Goal: Task Accomplishment & Management: Use online tool/utility

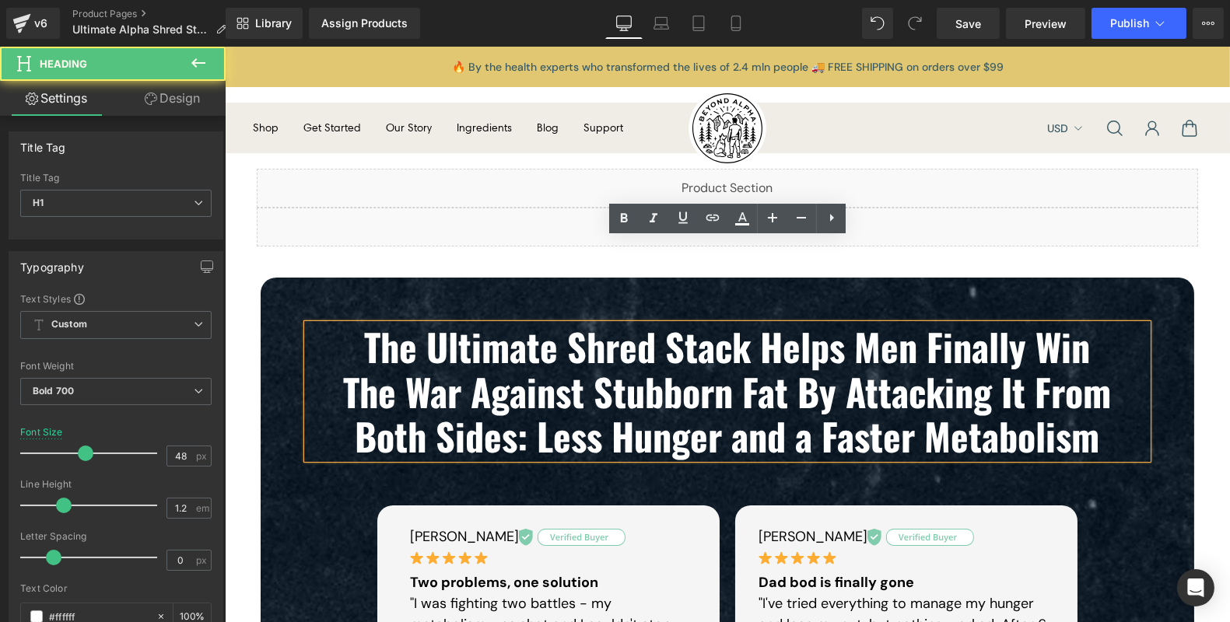
click at [618, 319] on b "The Ultimate Shred Stack Helps Men Finally Win" at bounding box center [727, 346] width 726 height 55
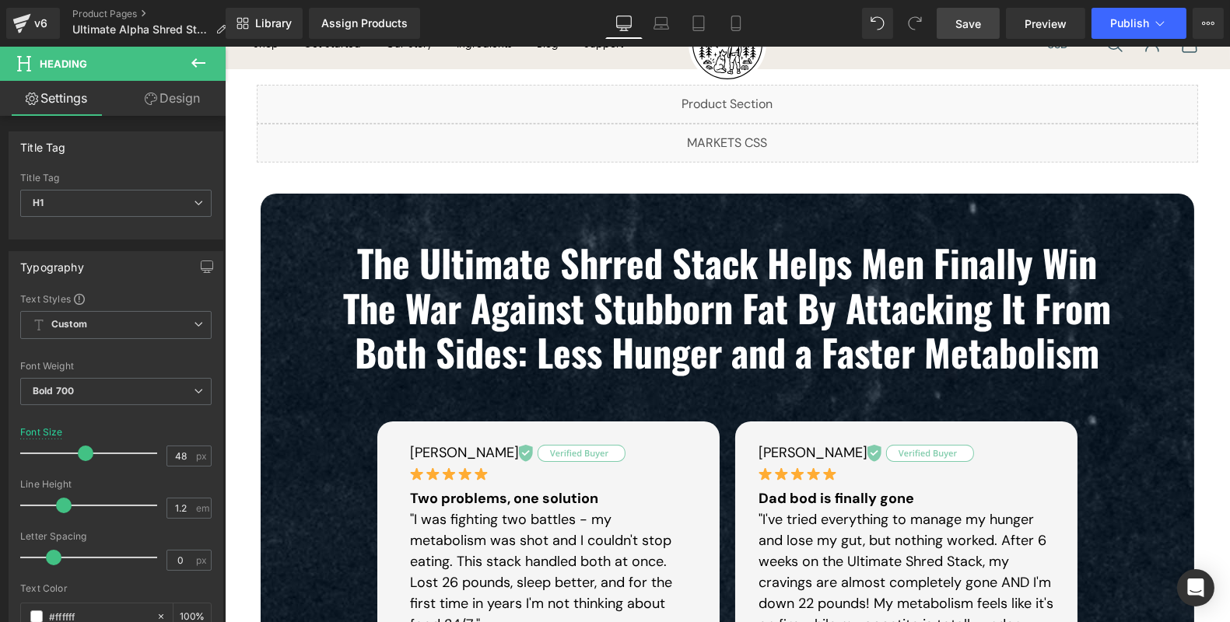
click at [982, 29] on link "Save" at bounding box center [967, 23] width 63 height 31
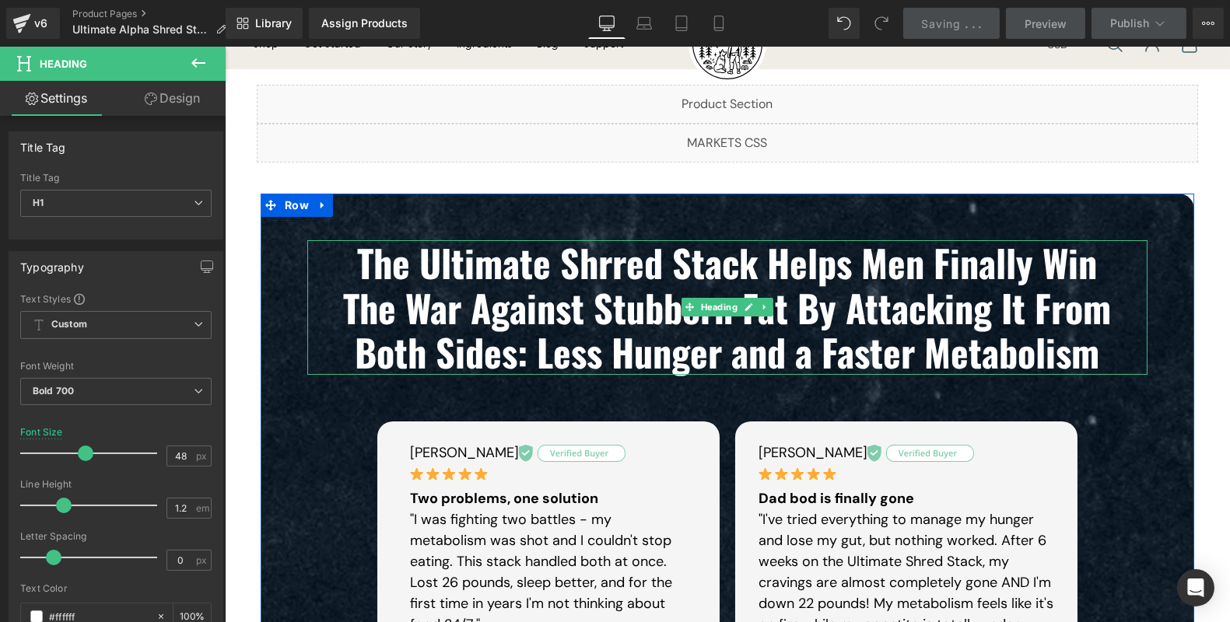
click at [605, 265] on b "The Ultimate Shrred Stack Helps Men Finally Win" at bounding box center [727, 262] width 740 height 55
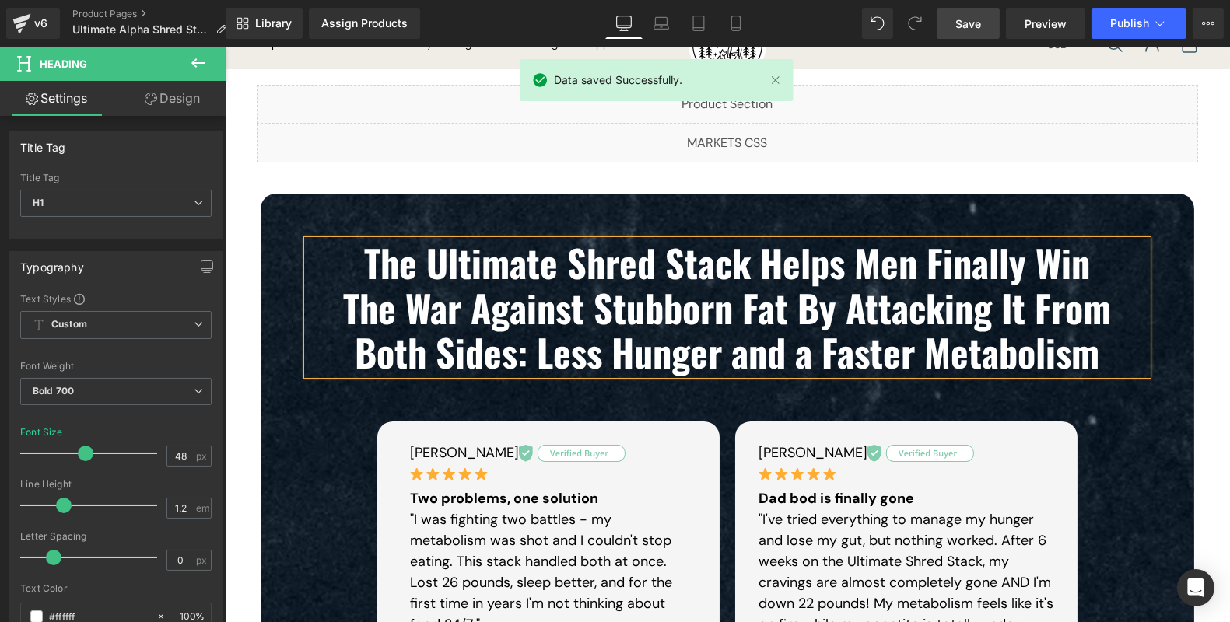
click at [953, 27] on link "Save" at bounding box center [967, 23] width 63 height 31
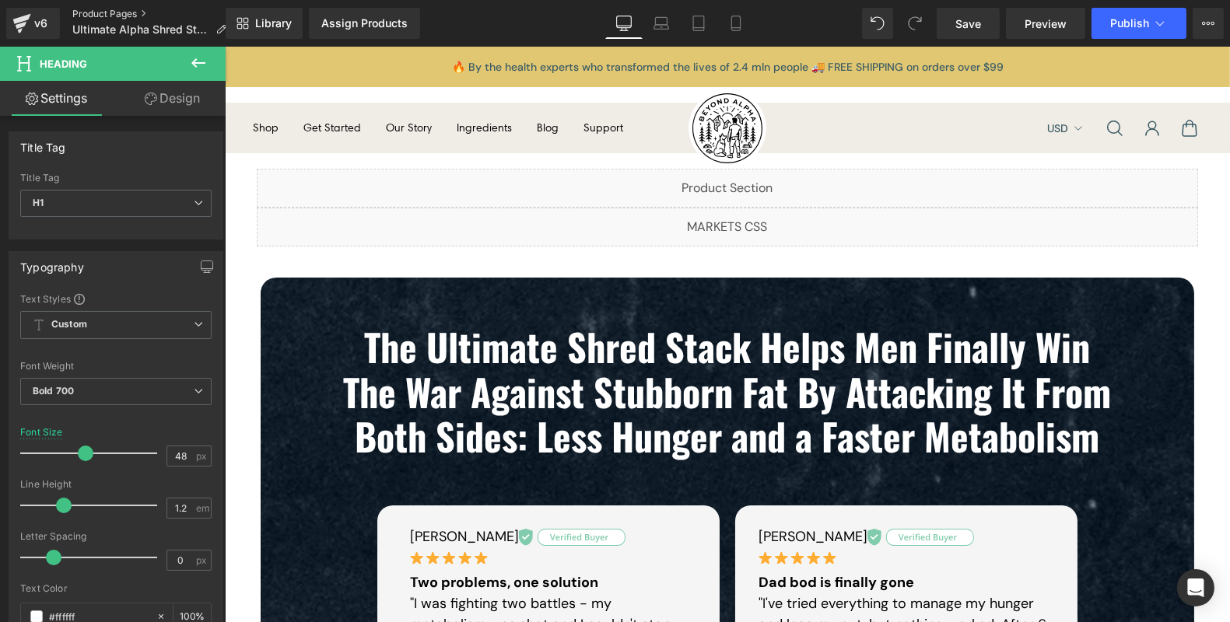
scroll to position [84, 0]
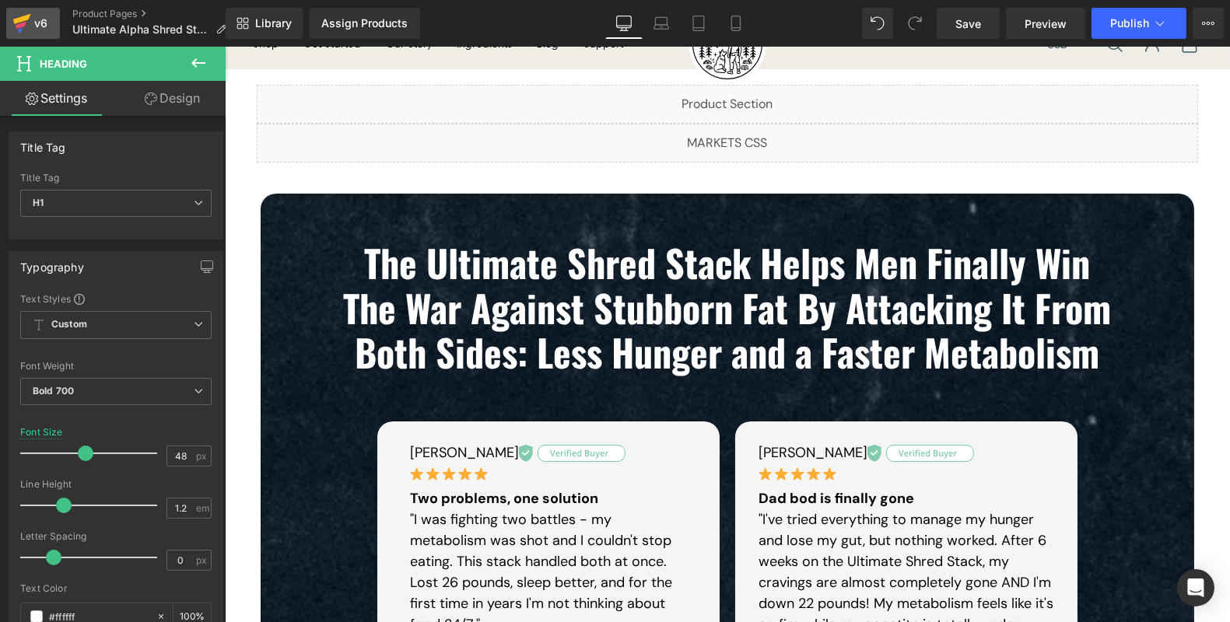
click at [51, 26] on link "v6" at bounding box center [33, 23] width 54 height 31
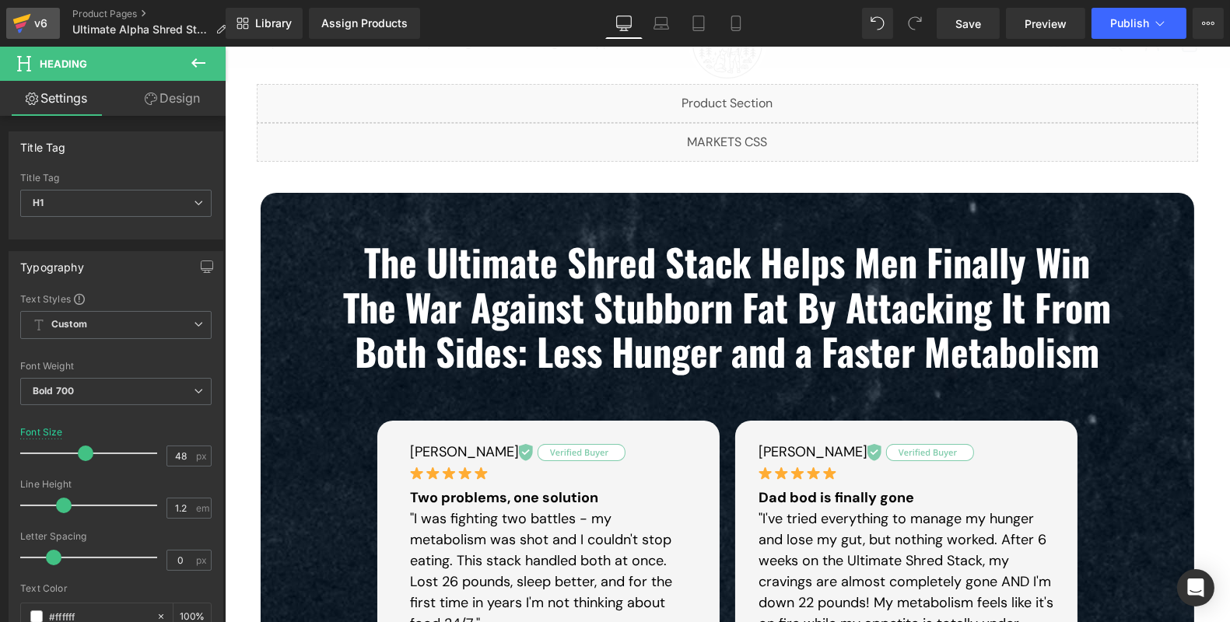
scroll to position [0, 0]
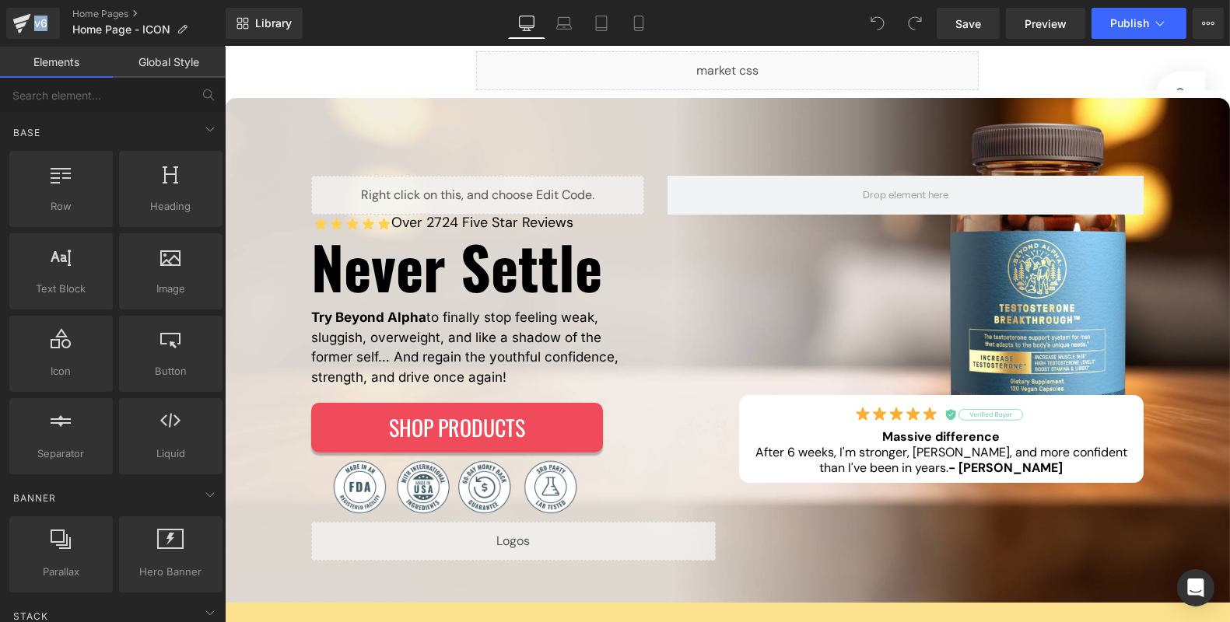
scroll to position [161, 0]
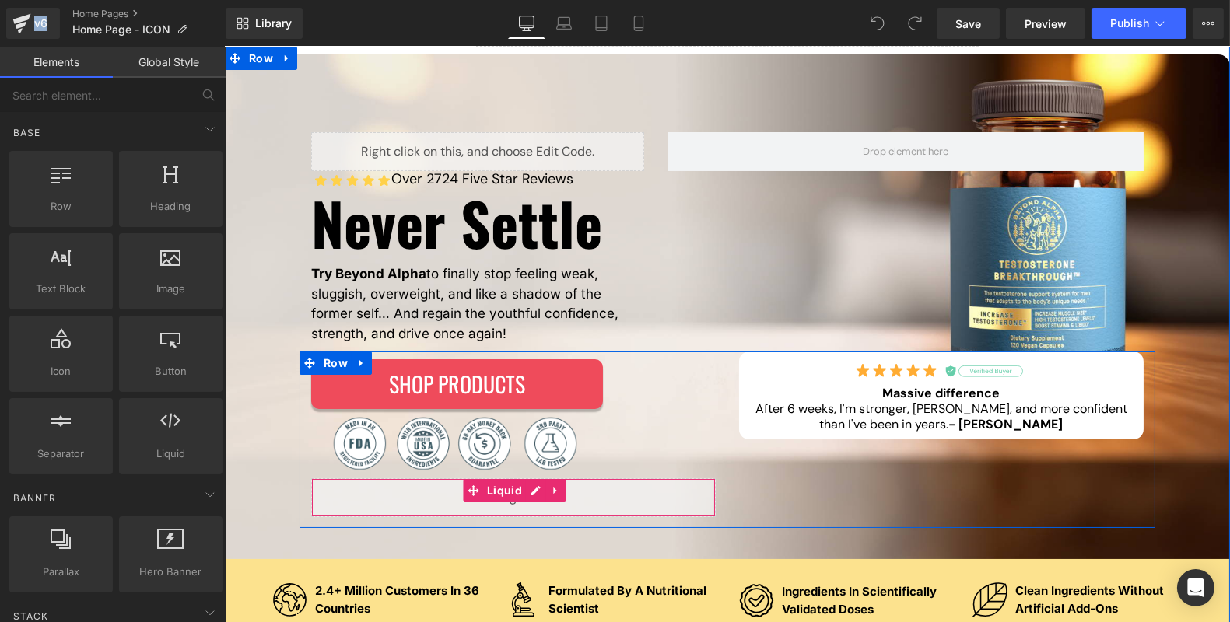
click at [534, 495] on div "Liquid" at bounding box center [512, 497] width 404 height 39
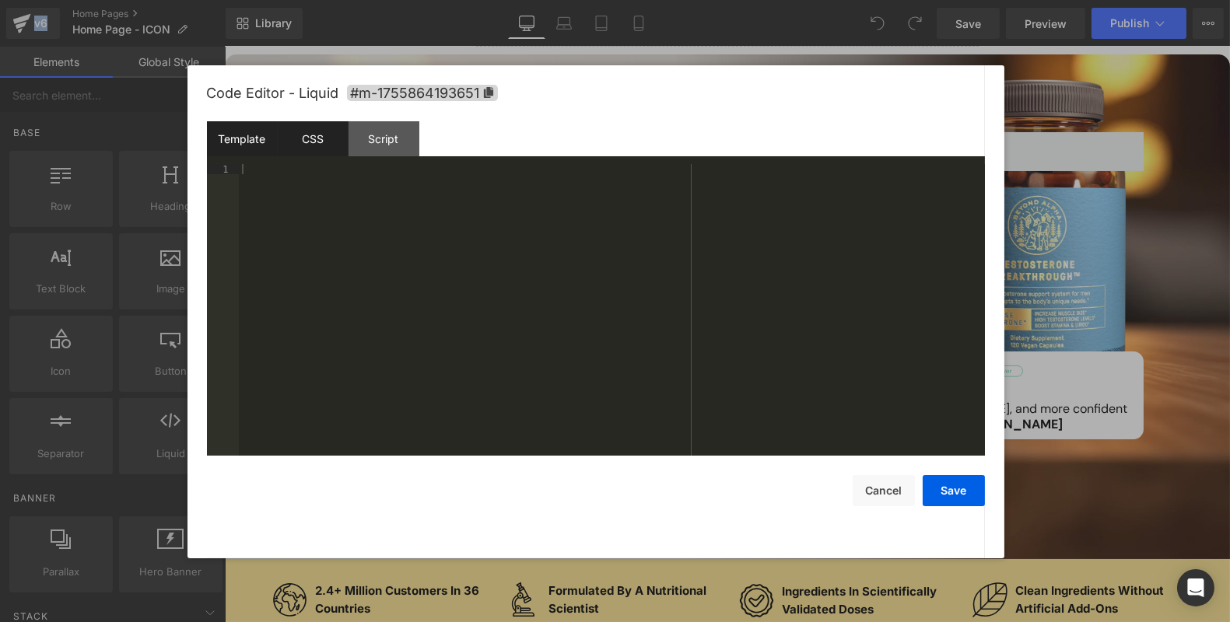
click at [334, 152] on div "CSS" at bounding box center [313, 138] width 71 height 35
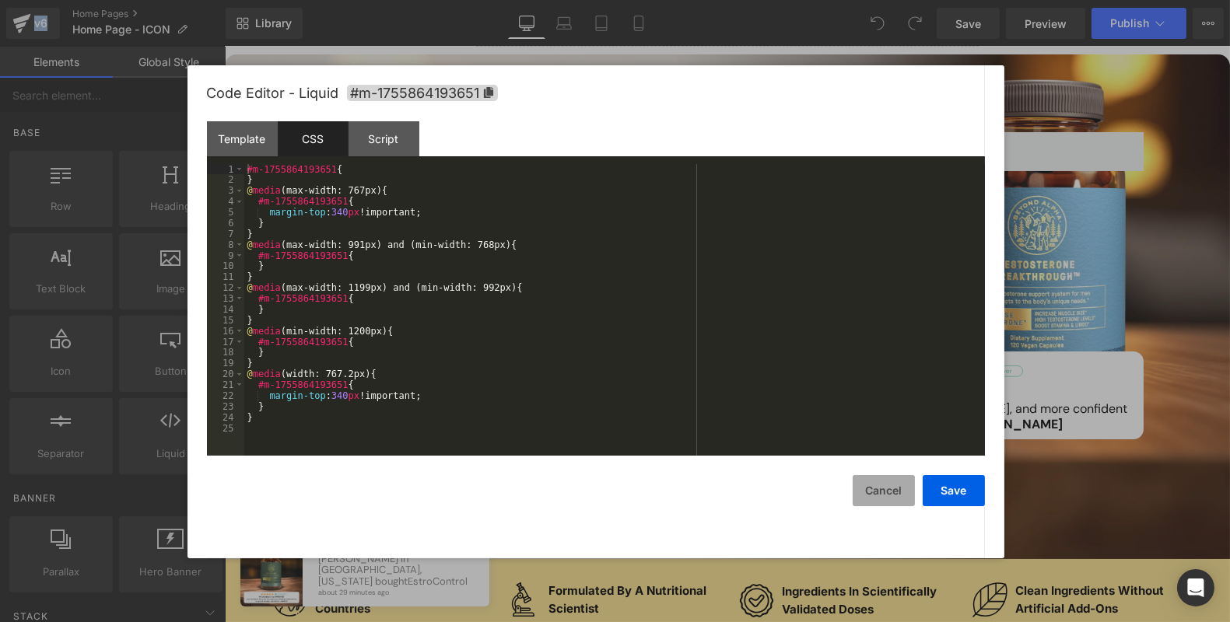
click at [877, 487] on button "Cancel" at bounding box center [883, 490] width 62 height 31
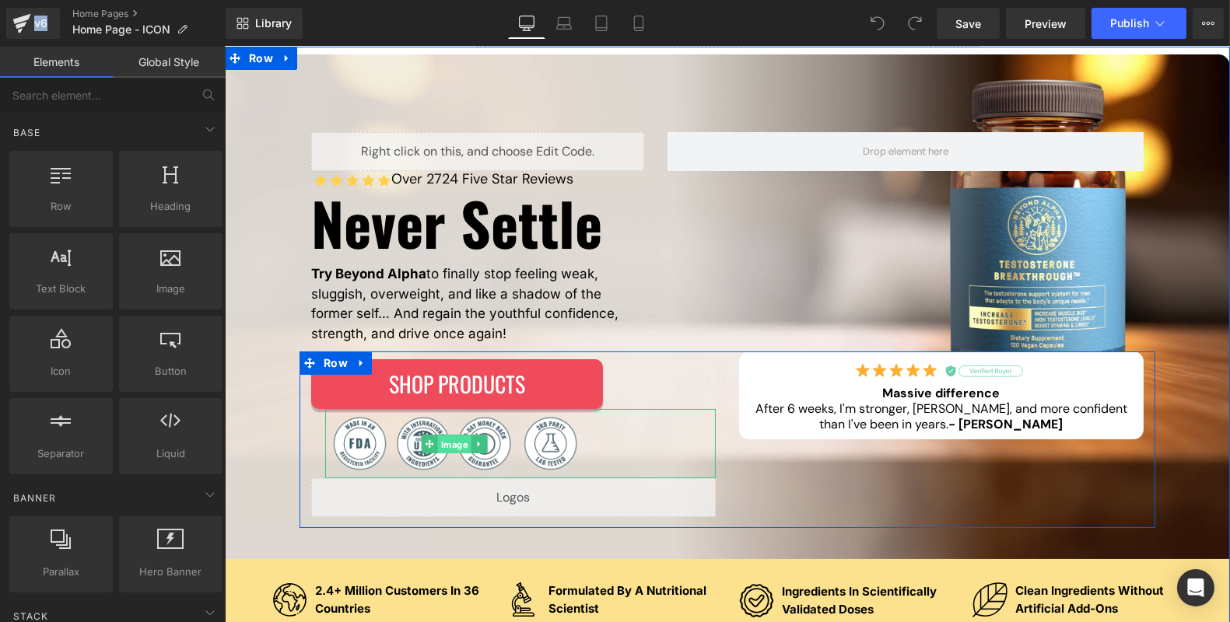
click at [453, 446] on link "Image" at bounding box center [446, 444] width 50 height 19
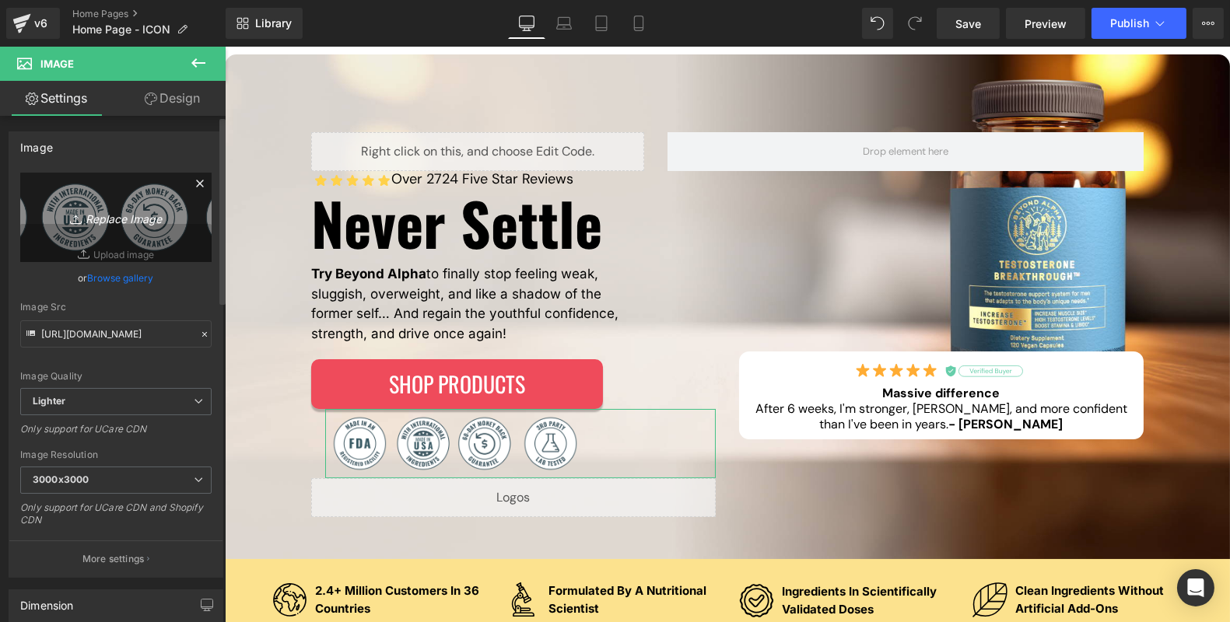
click at [94, 217] on icon "Replace Image" at bounding box center [116, 217] width 124 height 19
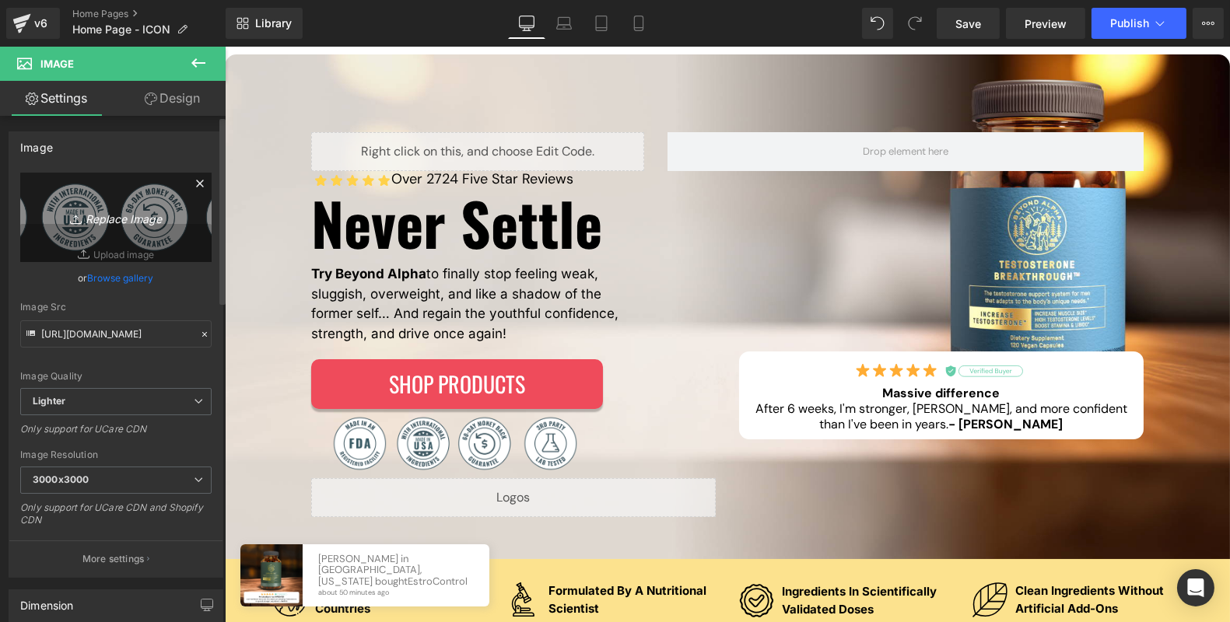
type input "C:\fakepath\Group 1000002933.svg"
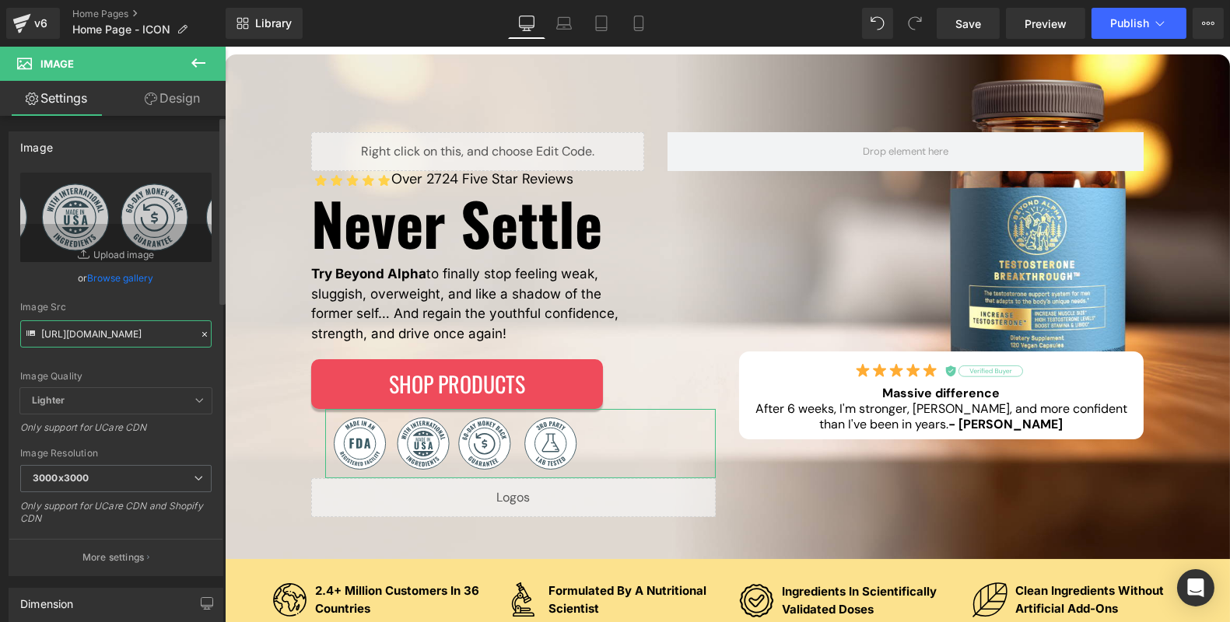
click at [141, 338] on input "https://ucarecdn.com/b12447b8-7f64-426c-b613-faef0515bf47/-/format/auto/-/previ…" at bounding box center [115, 333] width 191 height 27
type input "https://ucarecdn.com/879abdfc-a4fb-4293-9790-e9015094df24/Group%201000002933.svg"
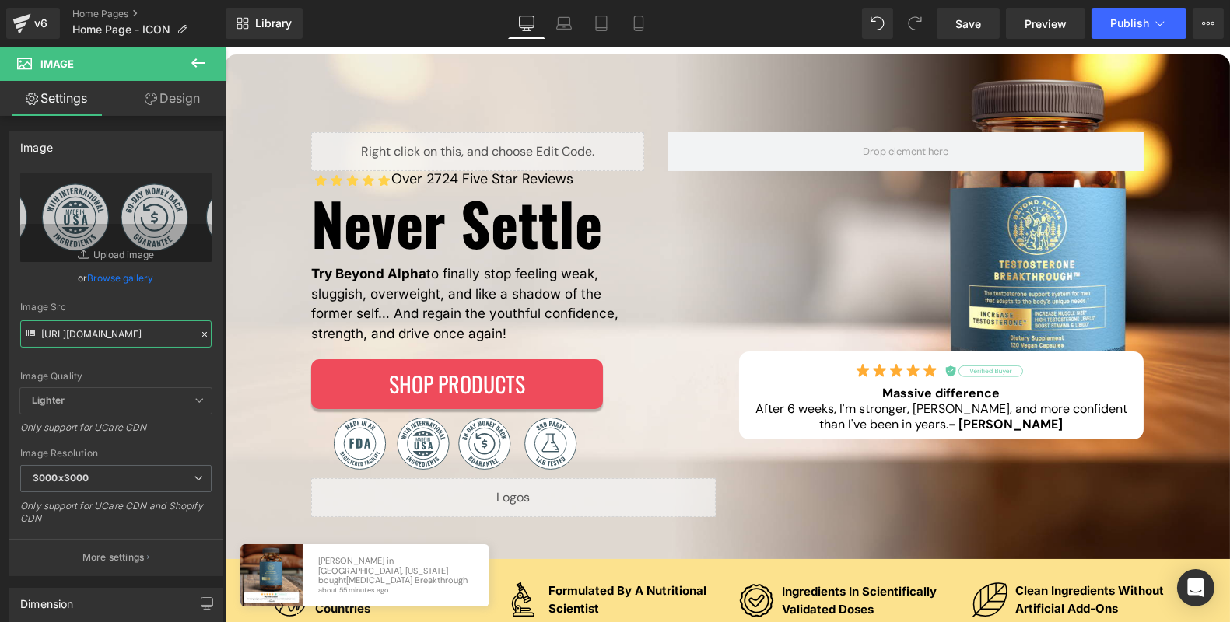
scroll to position [0, 0]
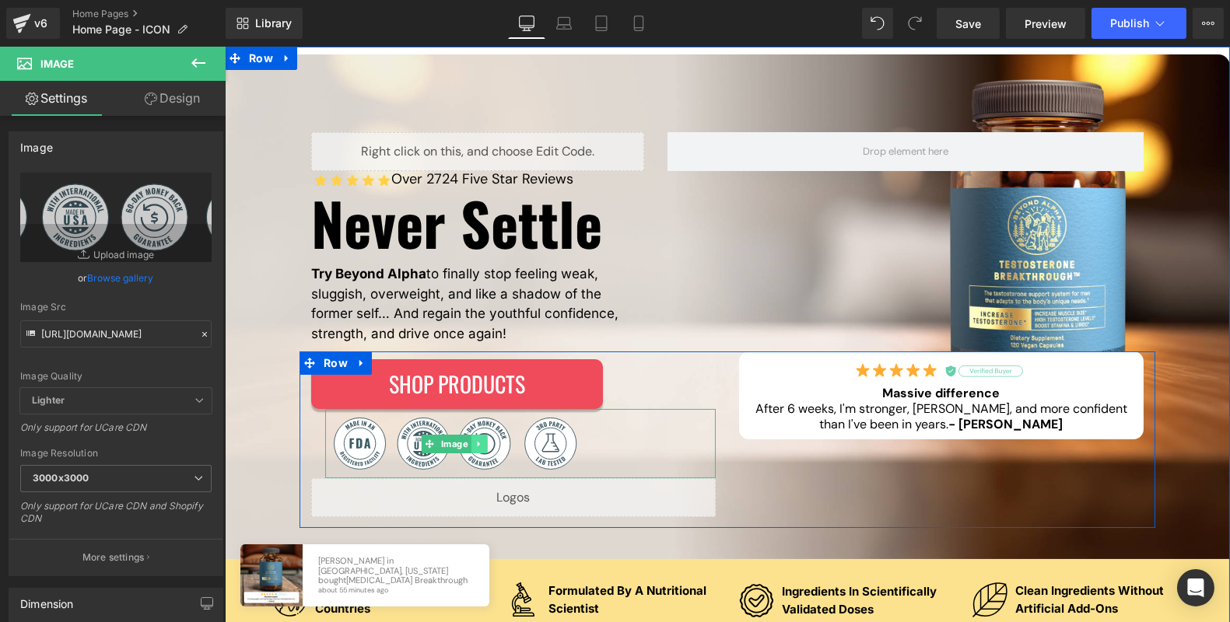
click at [475, 446] on icon at bounding box center [478, 443] width 9 height 9
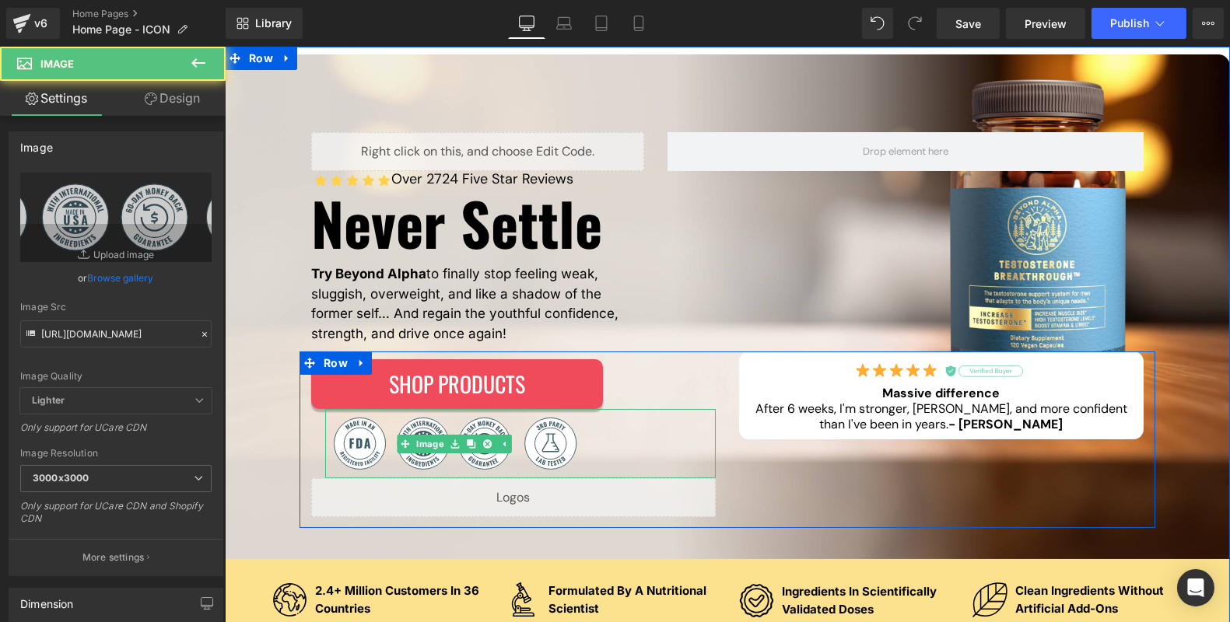
click at [603, 456] on div at bounding box center [519, 443] width 390 height 69
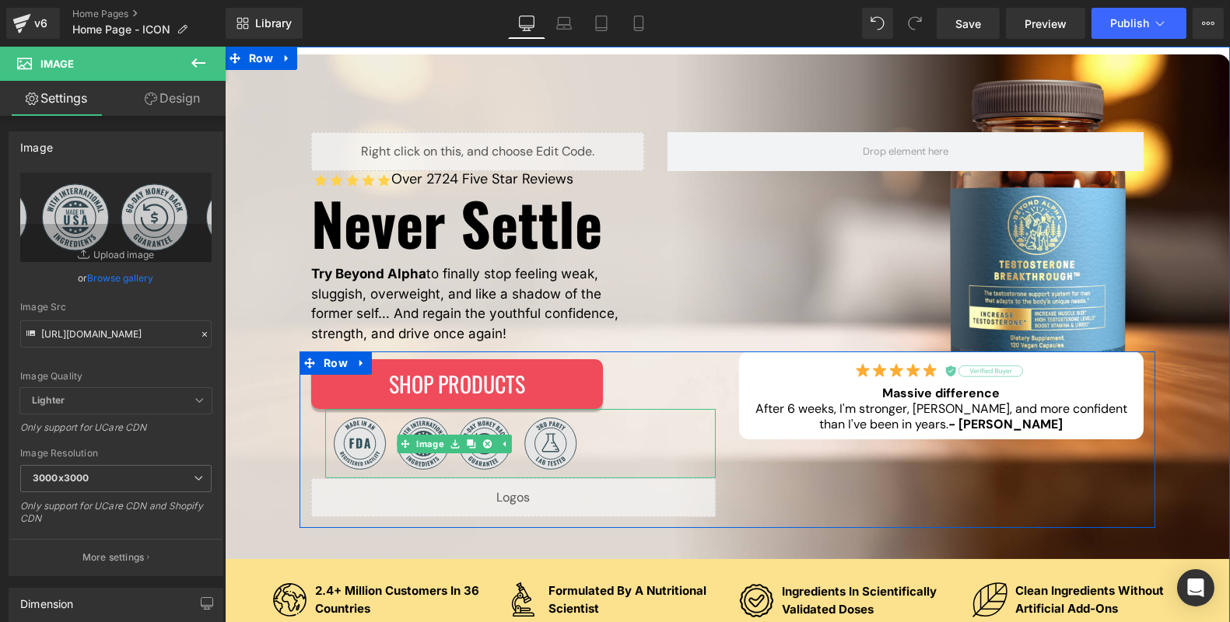
click at [524, 423] on img at bounding box center [453, 443] width 259 height 69
click at [459, 443] on link at bounding box center [454, 444] width 16 height 19
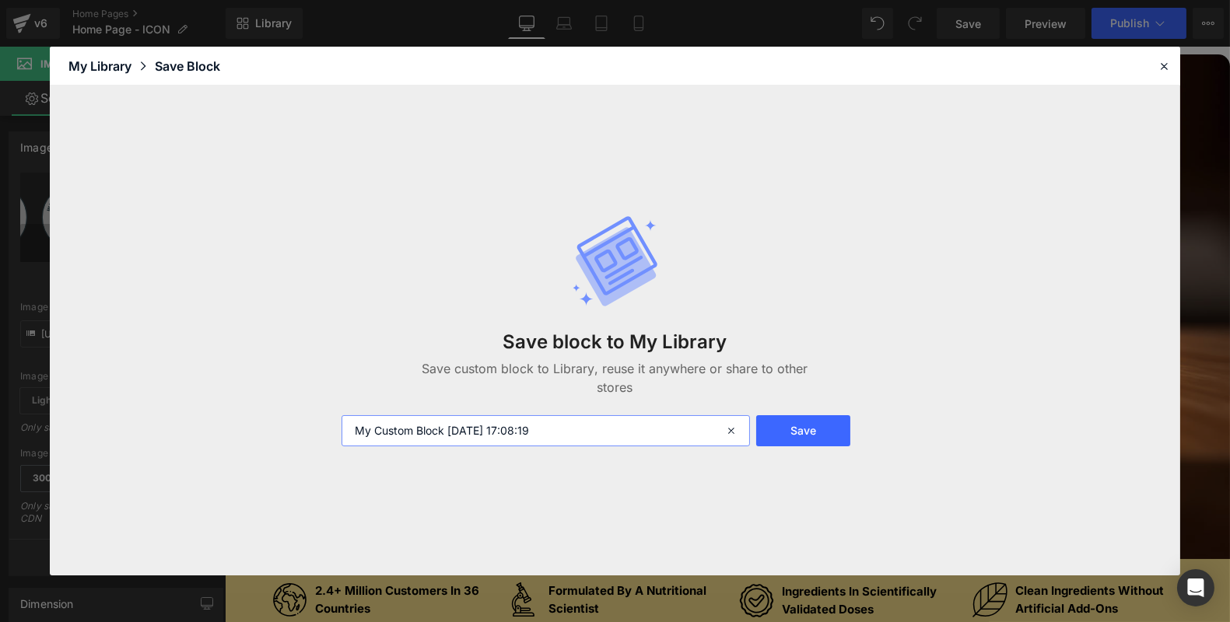
click at [484, 441] on input "My Custom Block 2025-09-11 17:08:19" at bounding box center [545, 430] width 408 height 31
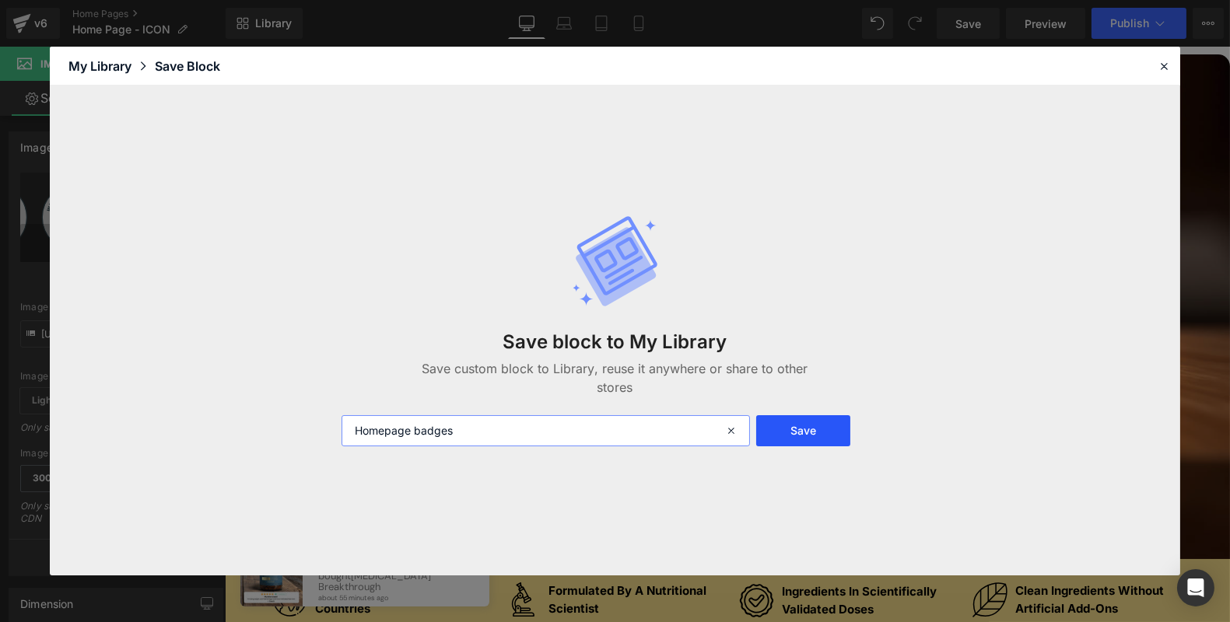
type input "Homepage badges"
click at [826, 439] on button "Save" at bounding box center [803, 430] width 94 height 31
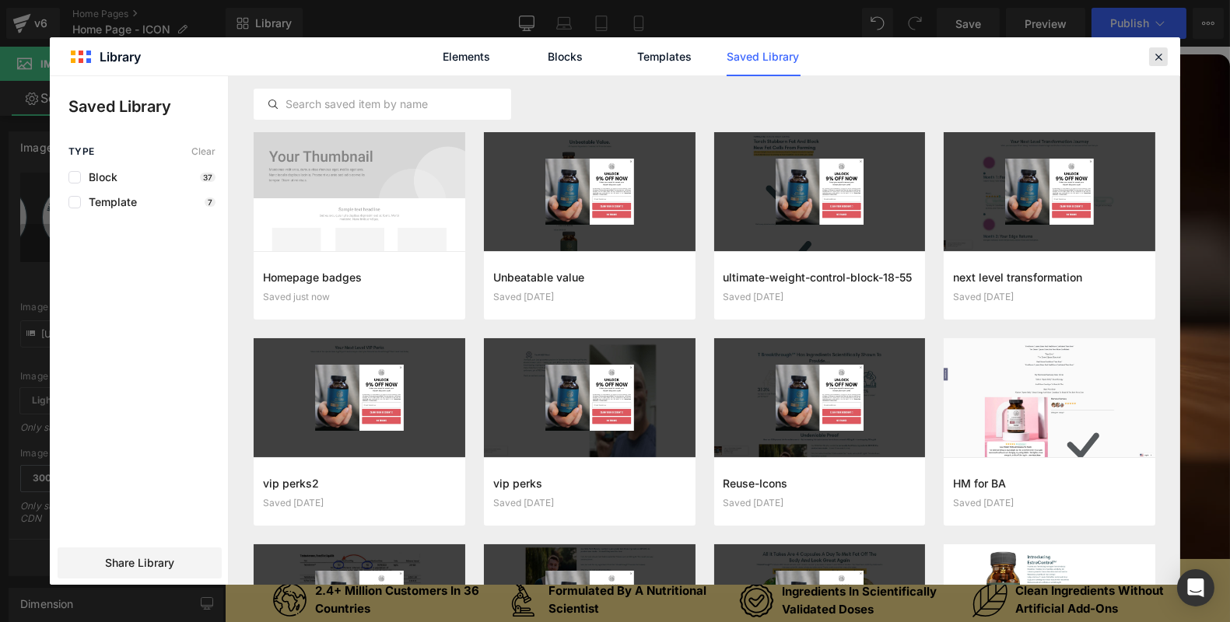
click at [1163, 54] on icon at bounding box center [1158, 57] width 14 height 14
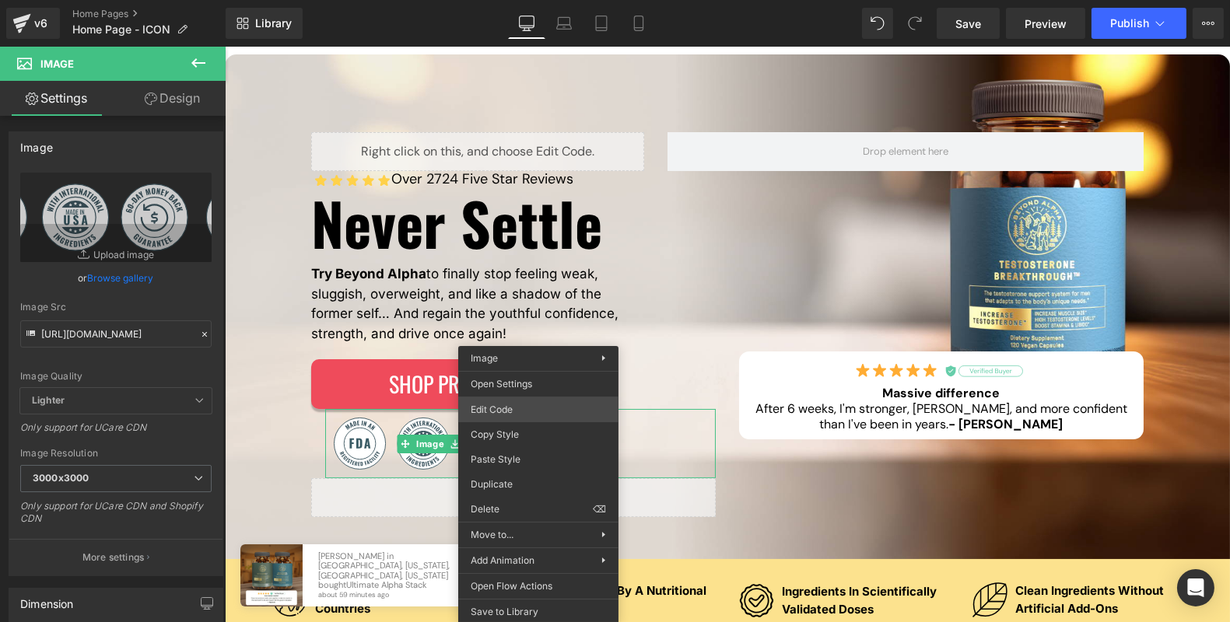
click at [551, 0] on div "Image You are previewing how the will restyle your page. You can not edit Eleme…" at bounding box center [615, 0] width 1230 height 0
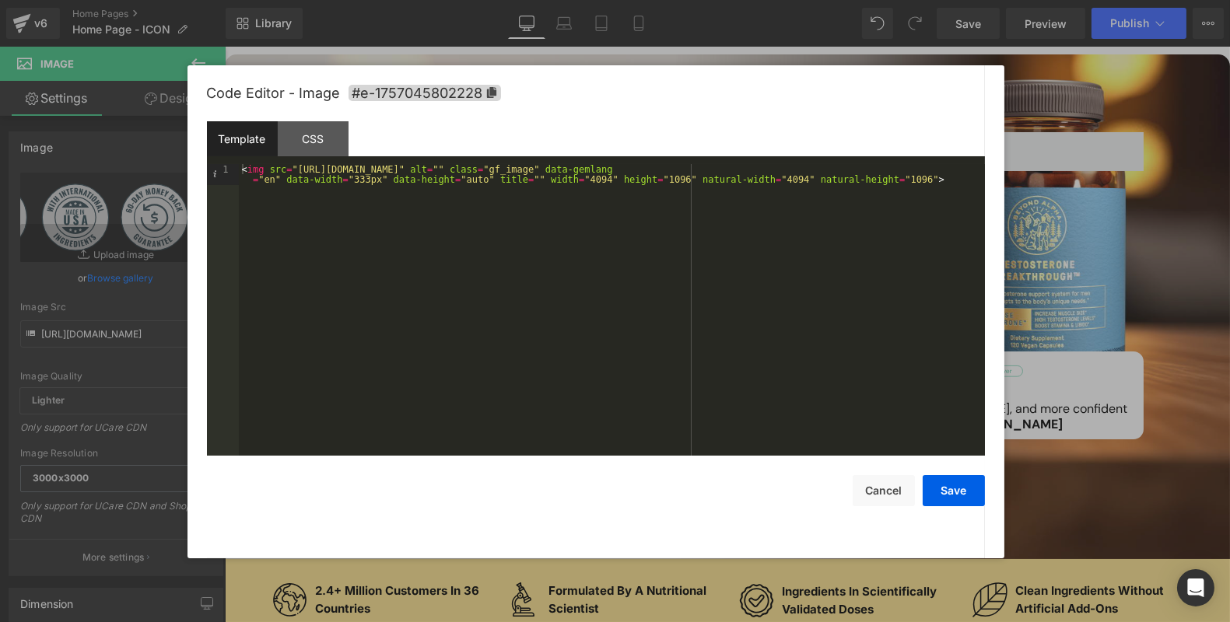
click at [331, 163] on div "Template CSS" at bounding box center [596, 142] width 778 height 43
click at [337, 170] on div "< img src = "https://ucarecdn.com/879abdfc-a4fb-4293-9790-e9015094df24/Group%20…" at bounding box center [612, 331] width 746 height 335
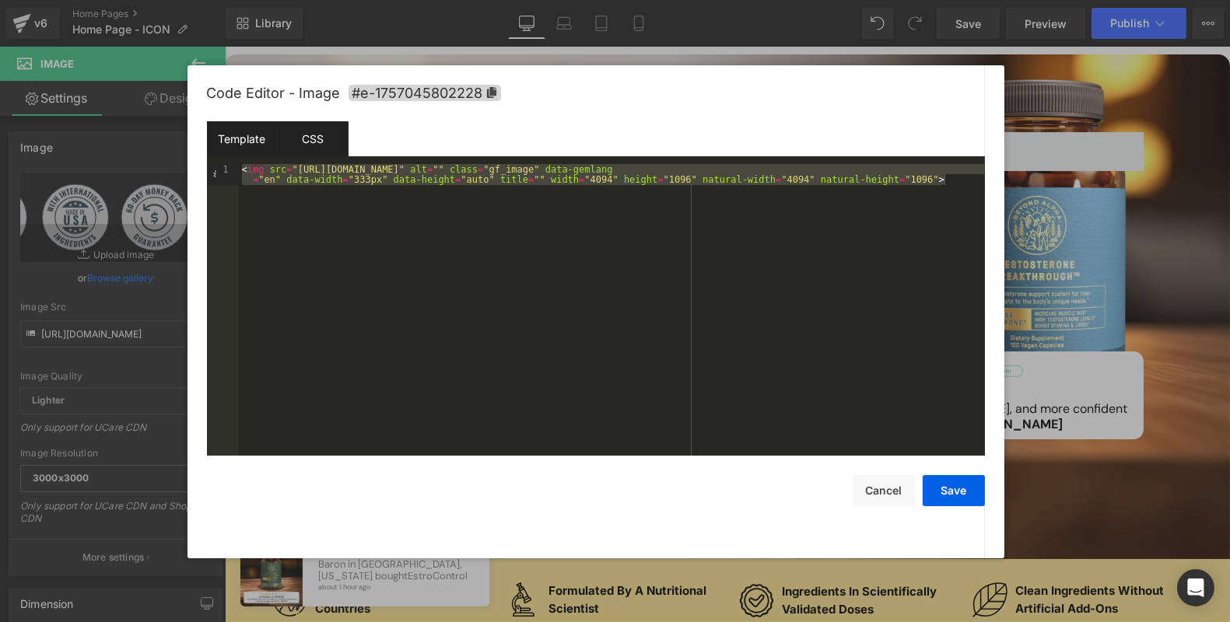
click at [338, 128] on div "CSS" at bounding box center [313, 138] width 71 height 35
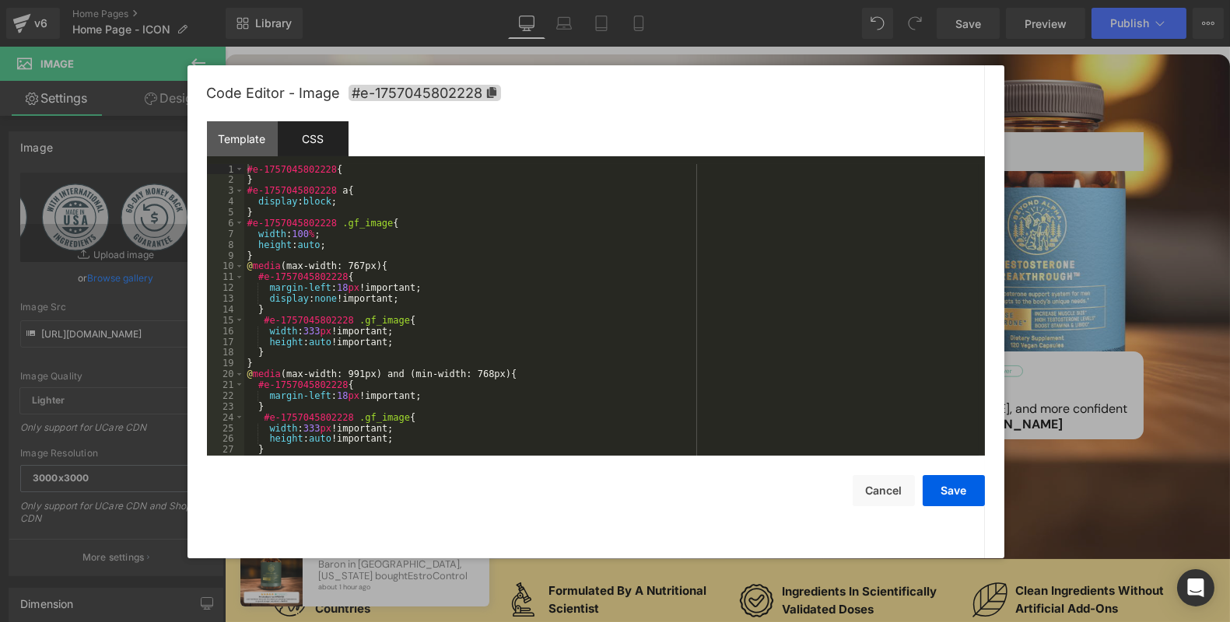
click at [397, 229] on div "#e-1757045802228 { } #e-1757045802228 a { display : block ; } #e-1757045802228 …" at bounding box center [611, 320] width 734 height 313
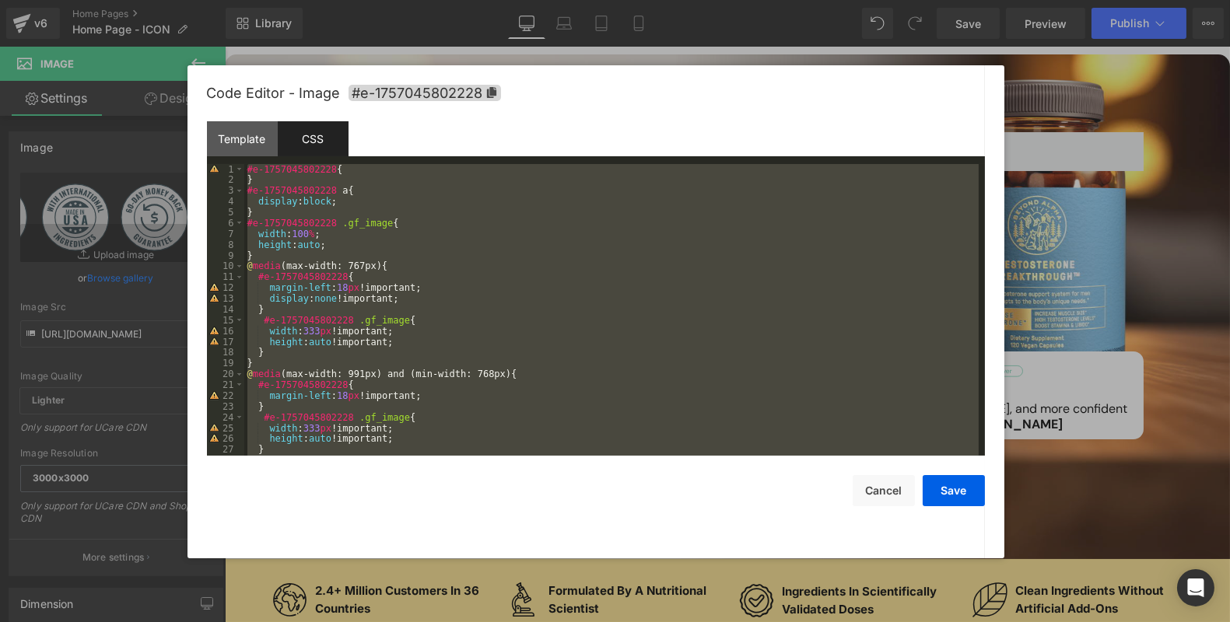
click at [658, 41] on div at bounding box center [615, 311] width 1230 height 622
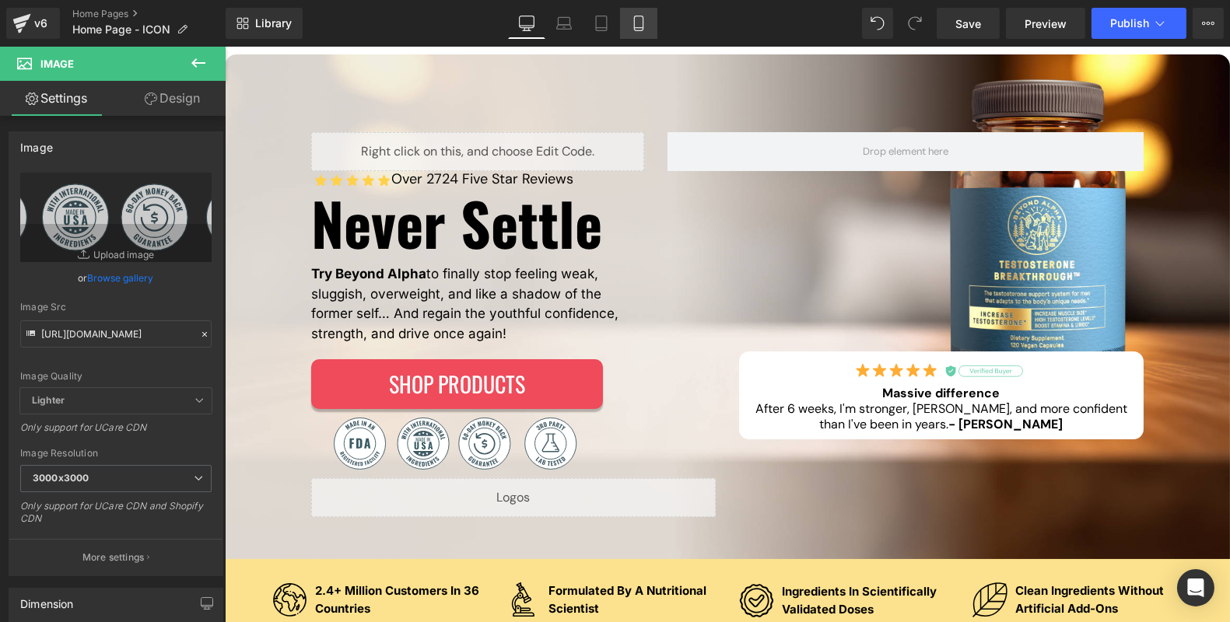
click at [646, 33] on link "Mobile" at bounding box center [638, 23] width 37 height 31
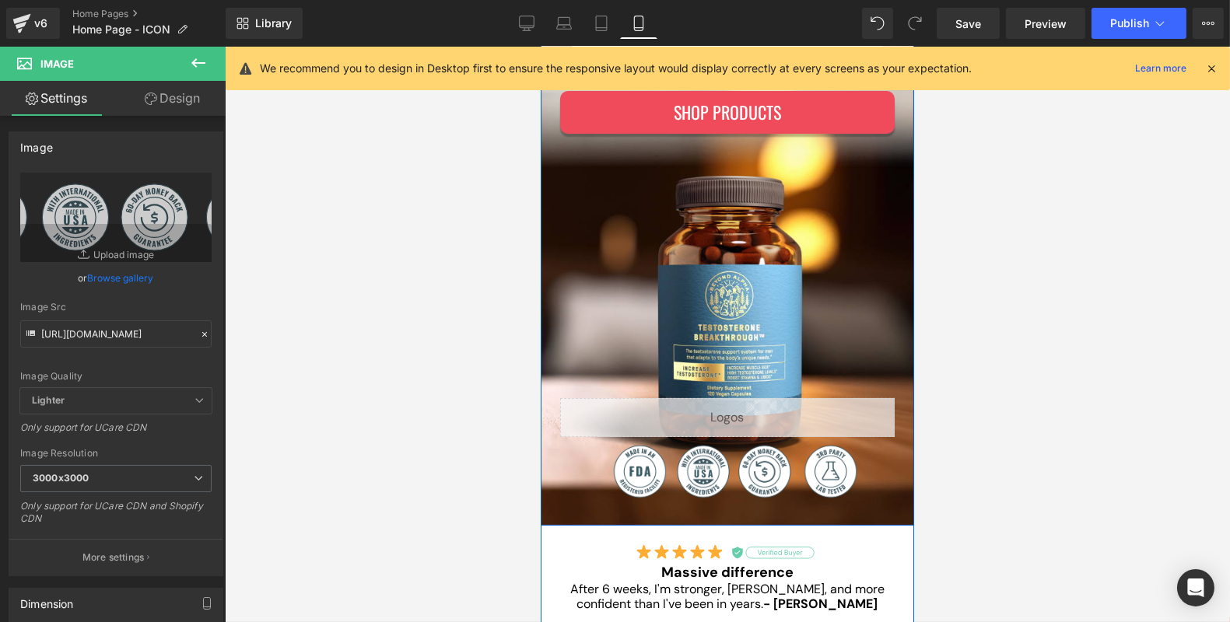
scroll to position [393, 0]
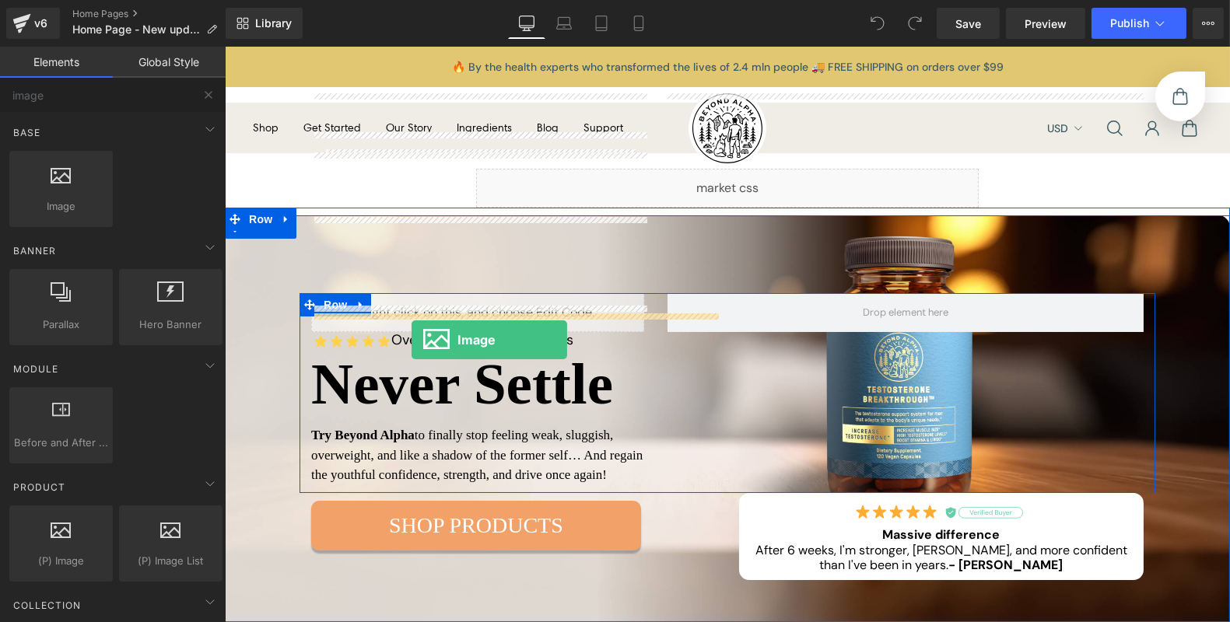
scroll to position [198, 0]
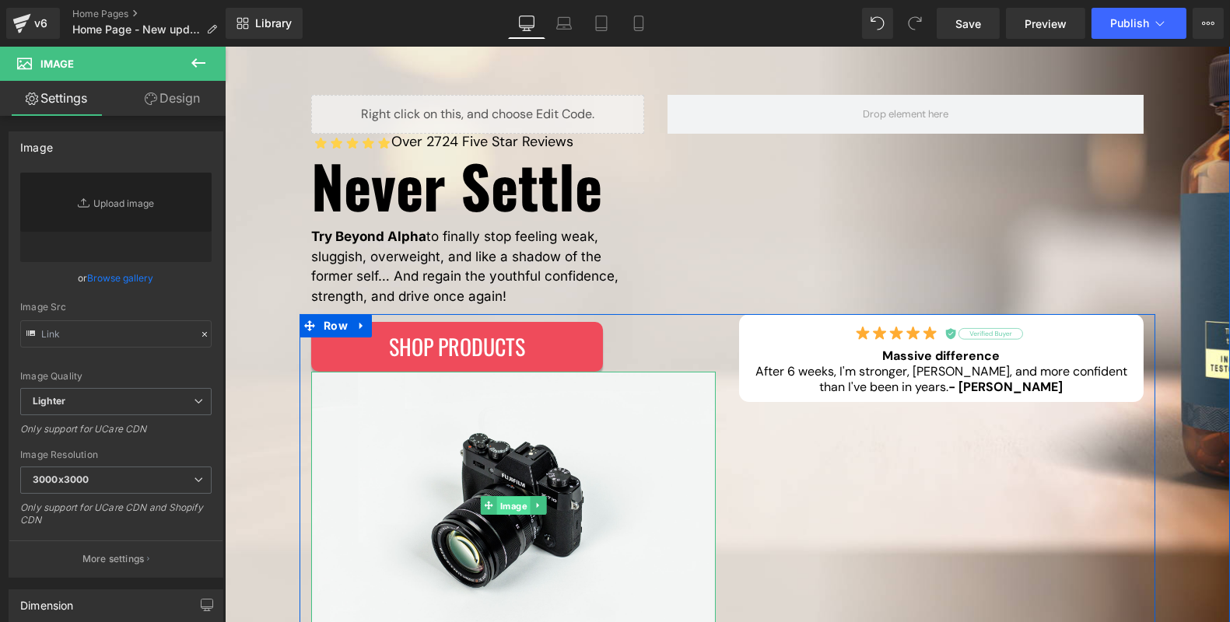
click at [518, 501] on div "Image" at bounding box center [512, 506] width 404 height 268
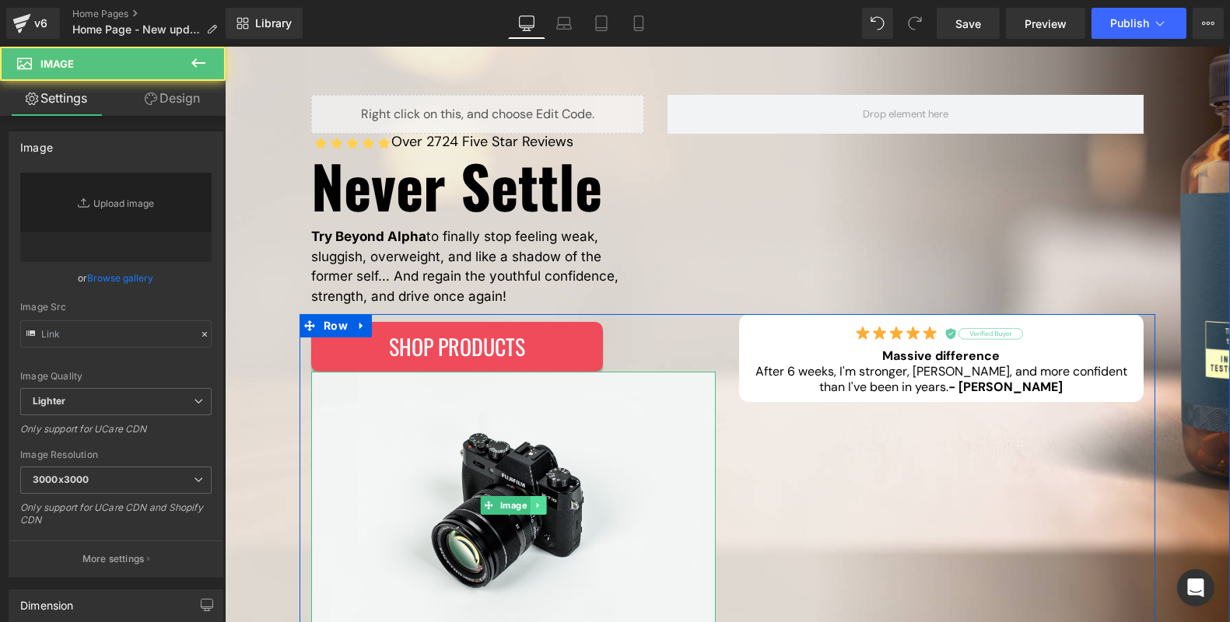
scroll to position [0, 0]
click at [544, 510] on link at bounding box center [537, 505] width 16 height 19
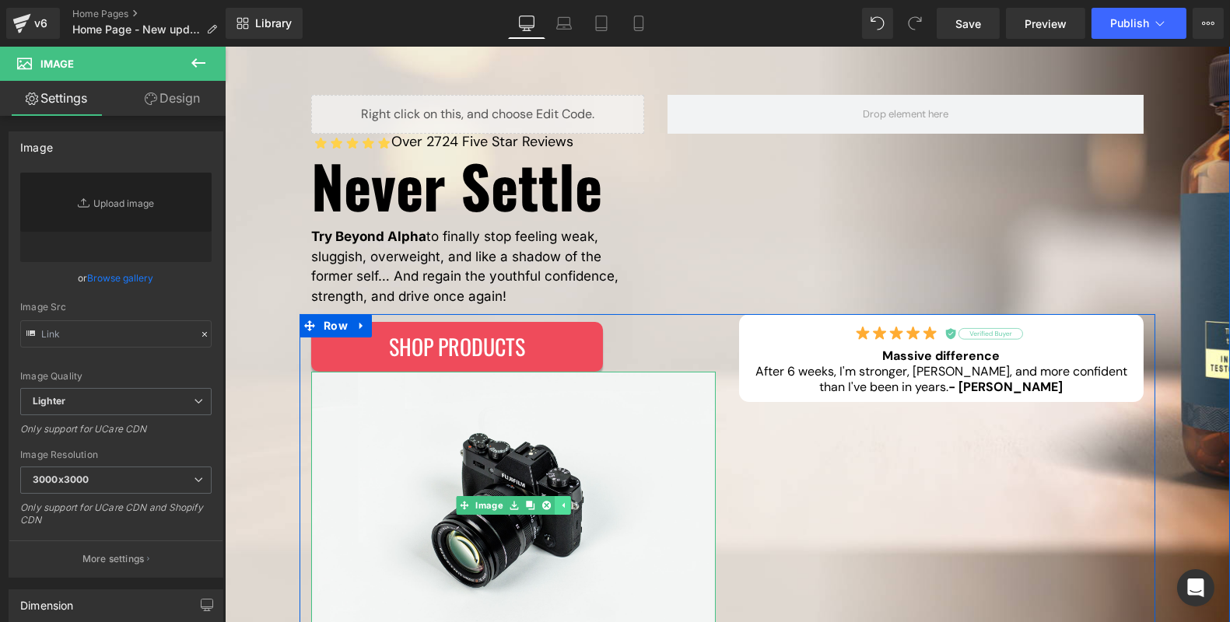
type input "//d1um8515vdn9kb.cloudfront.net/images/parallax.jpg"
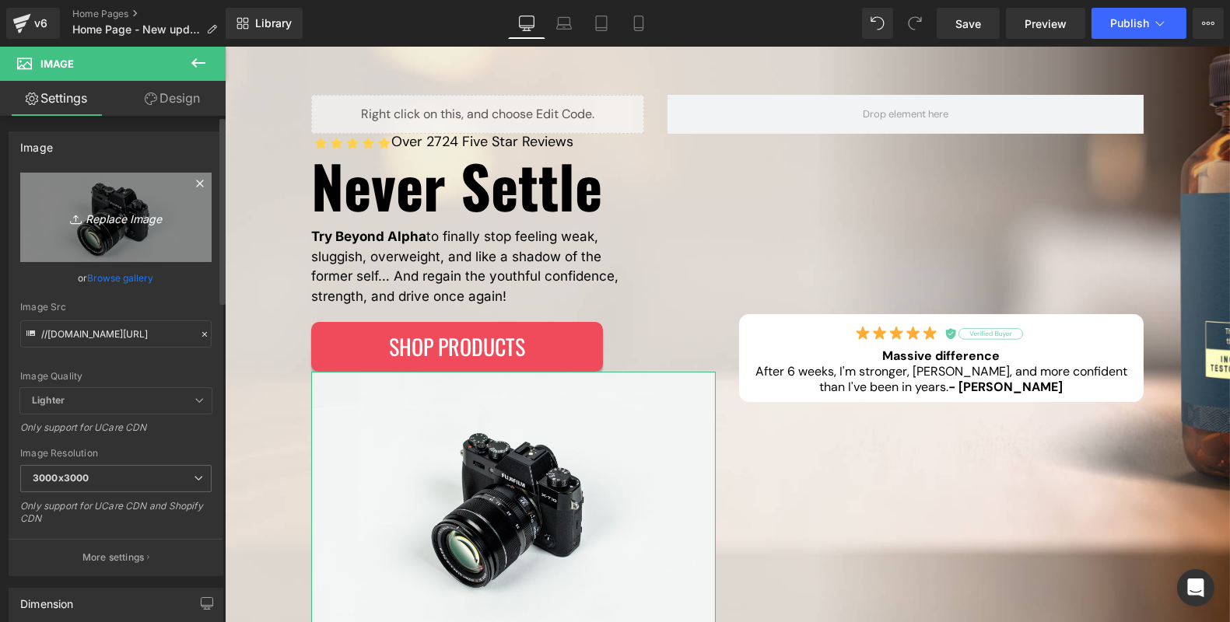
click at [114, 222] on icon "Replace Image" at bounding box center [116, 217] width 124 height 19
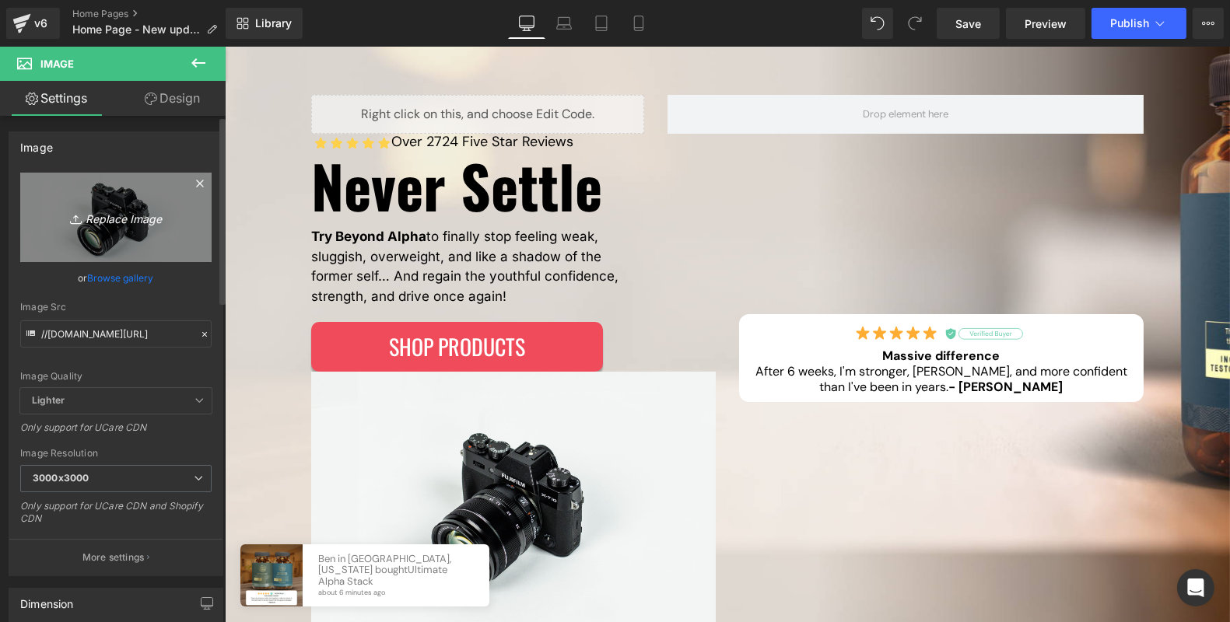
type input "C:\fakepath\Group 1000002933.svg"
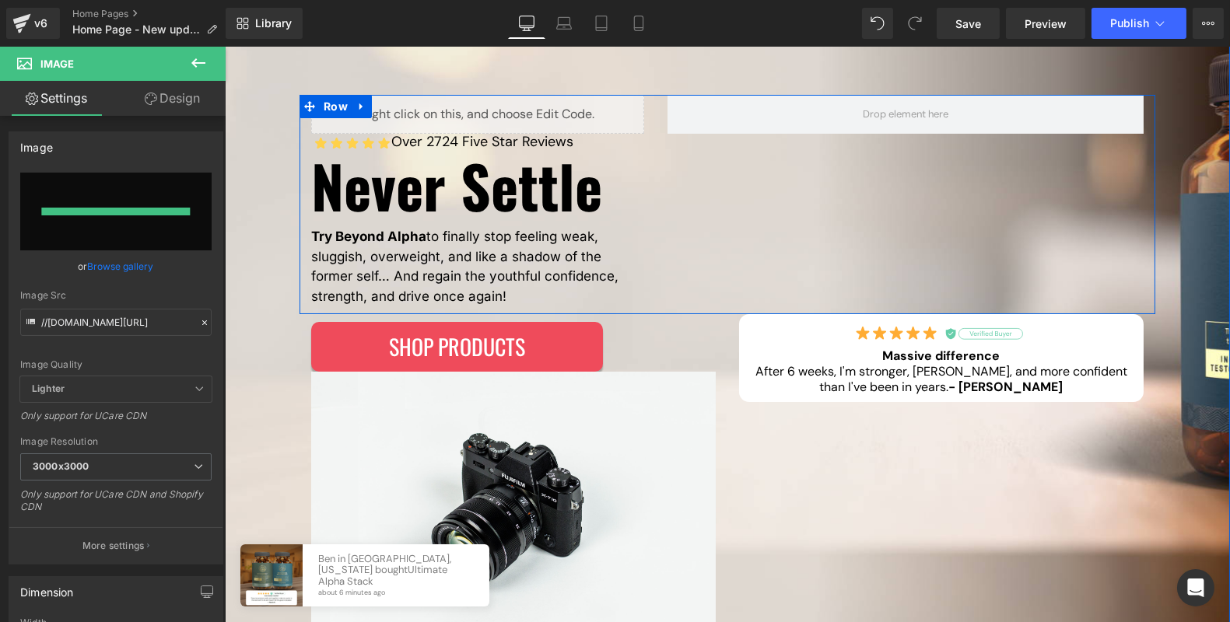
type input "https://ucarecdn.com/1edf7f2c-e08f-4d7d-b6cf-c3b6f6c1b80a/Group%201000002933.svg"
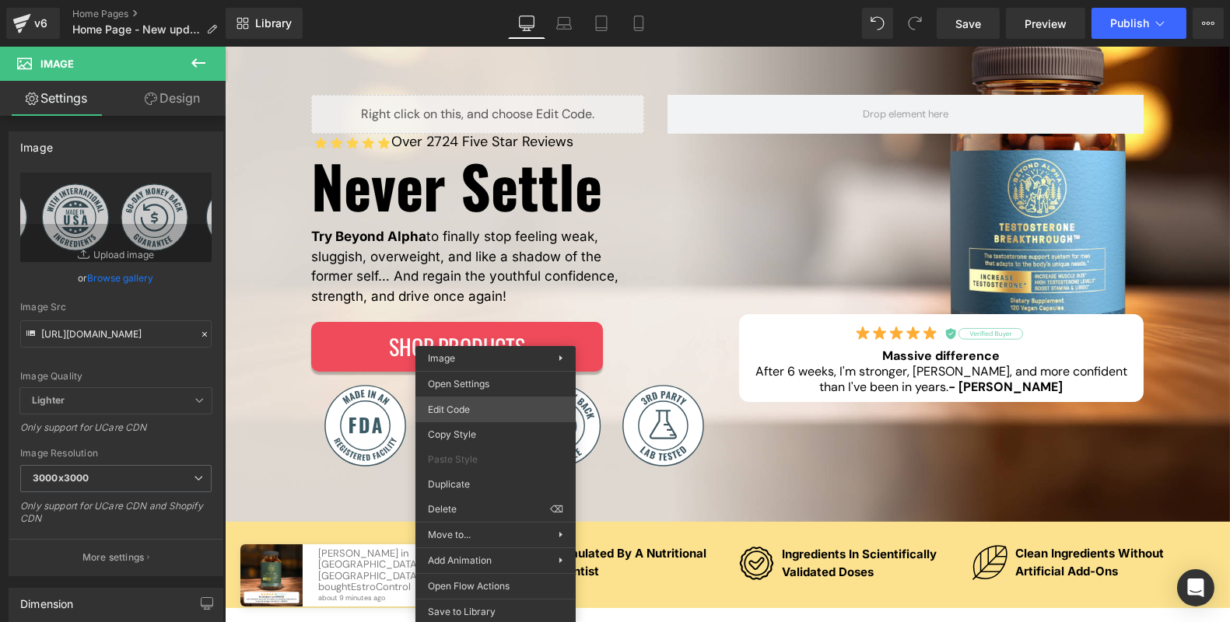
click at [490, 0] on div "Image You are previewing how the will restyle your page. You can not edit Eleme…" at bounding box center [615, 0] width 1230 height 0
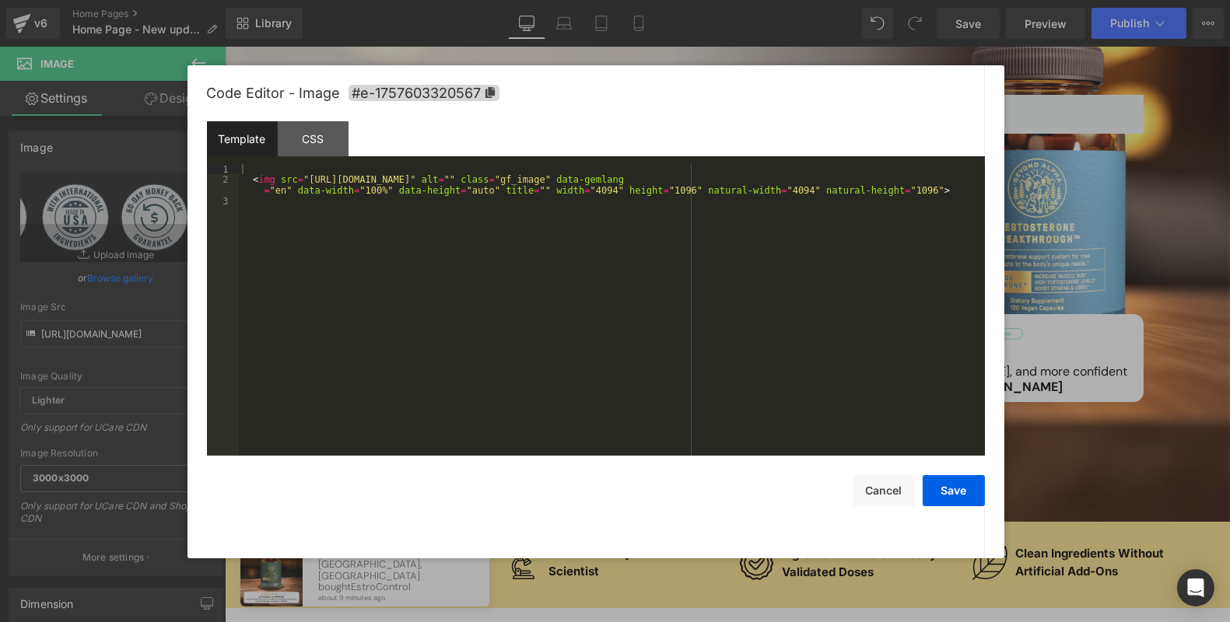
click at [471, 234] on div "< img src = "https://ucarecdn.com/1edf7f2c-e08f-4d7d-b6cf-c3b6f6c1b80a/Group%20…" at bounding box center [612, 320] width 746 height 313
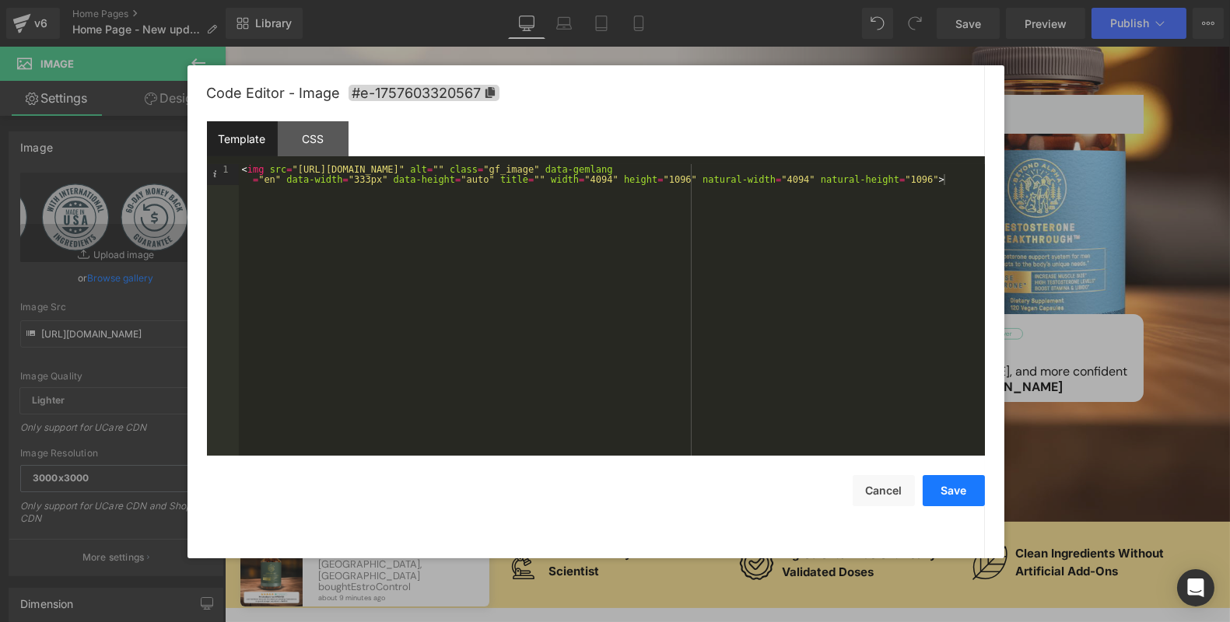
click at [966, 498] on button "Save" at bounding box center [953, 490] width 62 height 31
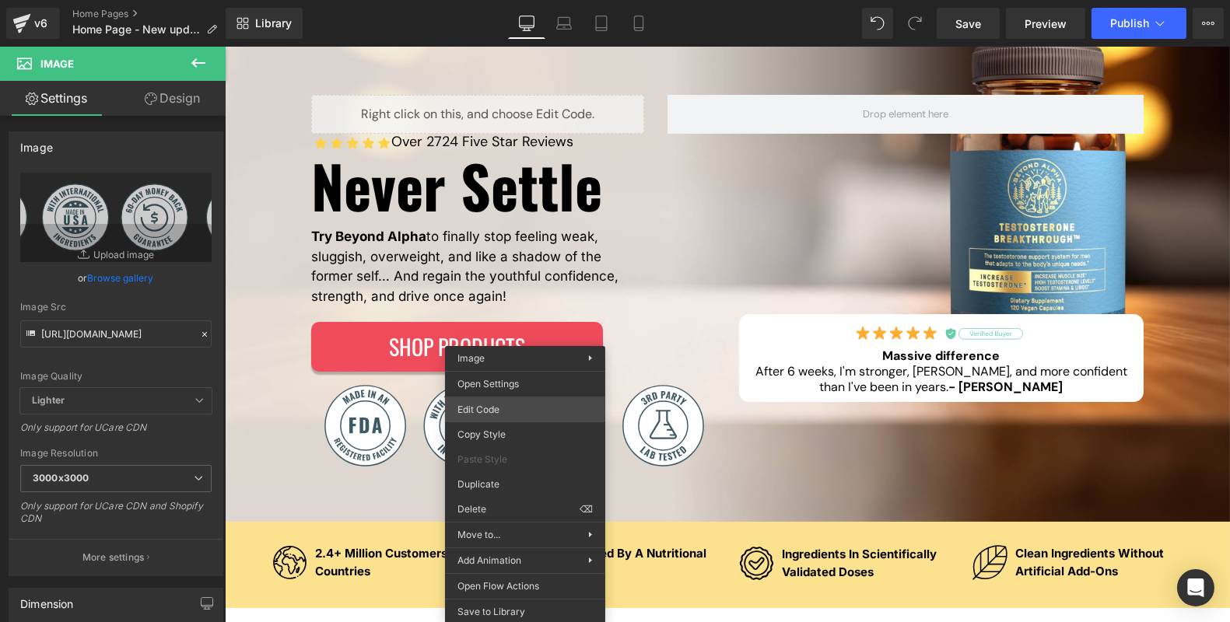
click at [541, 0] on div "Image You are previewing how the will restyle your page. You can not edit Eleme…" at bounding box center [615, 0] width 1230 height 0
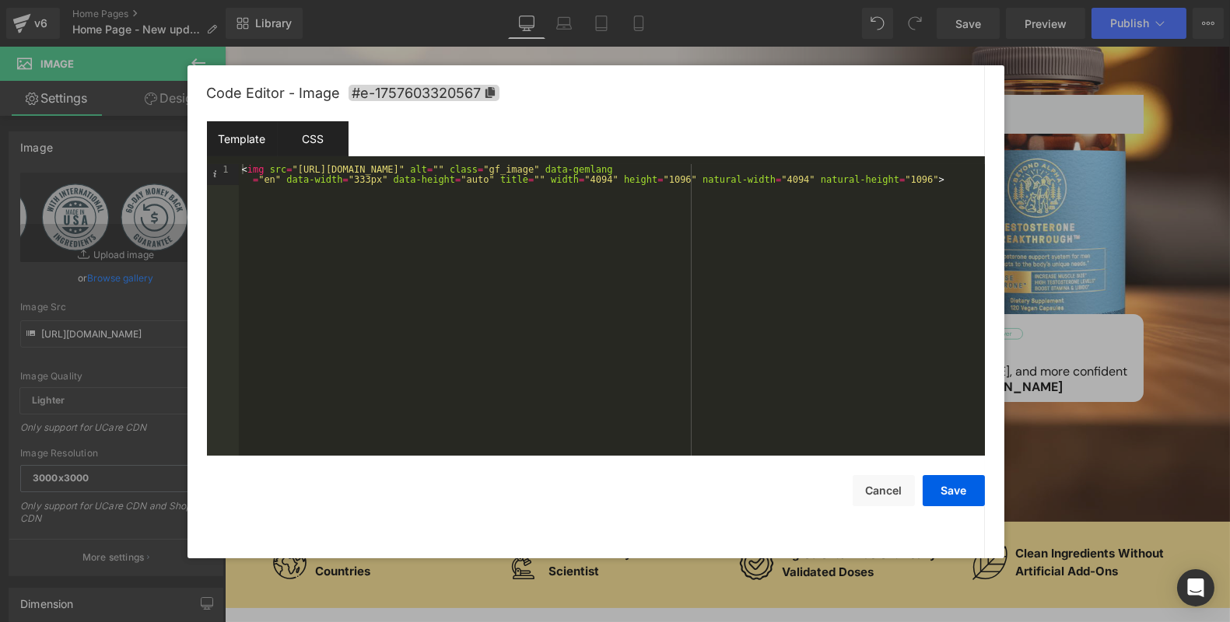
click at [321, 144] on div "CSS" at bounding box center [313, 138] width 71 height 35
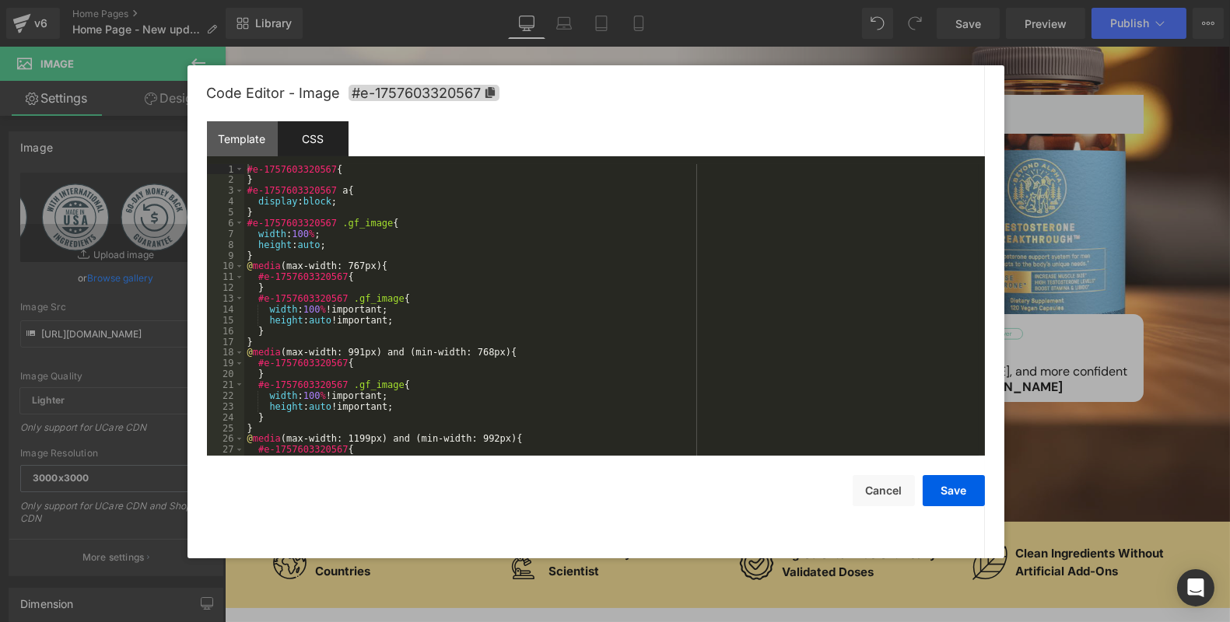
click at [468, 276] on div "#e-1757603320567 { } #e-1757603320567 a { display : block ; } #e-1757603320567 …" at bounding box center [611, 320] width 734 height 313
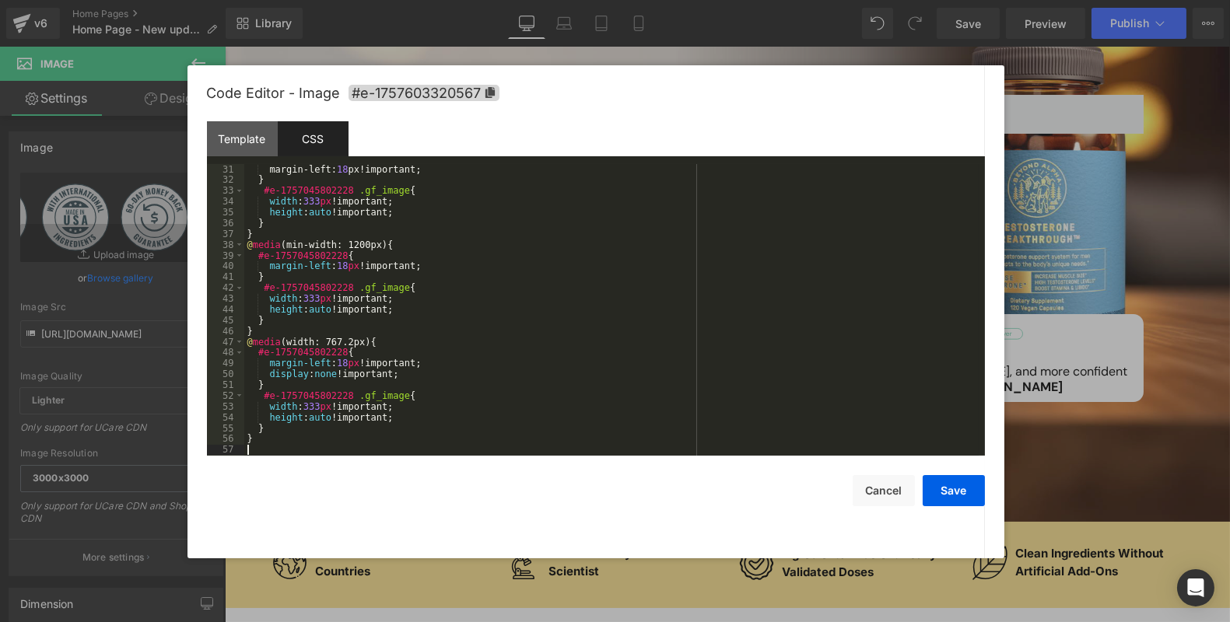
scroll to position [324, 0]
click at [950, 497] on button "Save" at bounding box center [953, 490] width 62 height 31
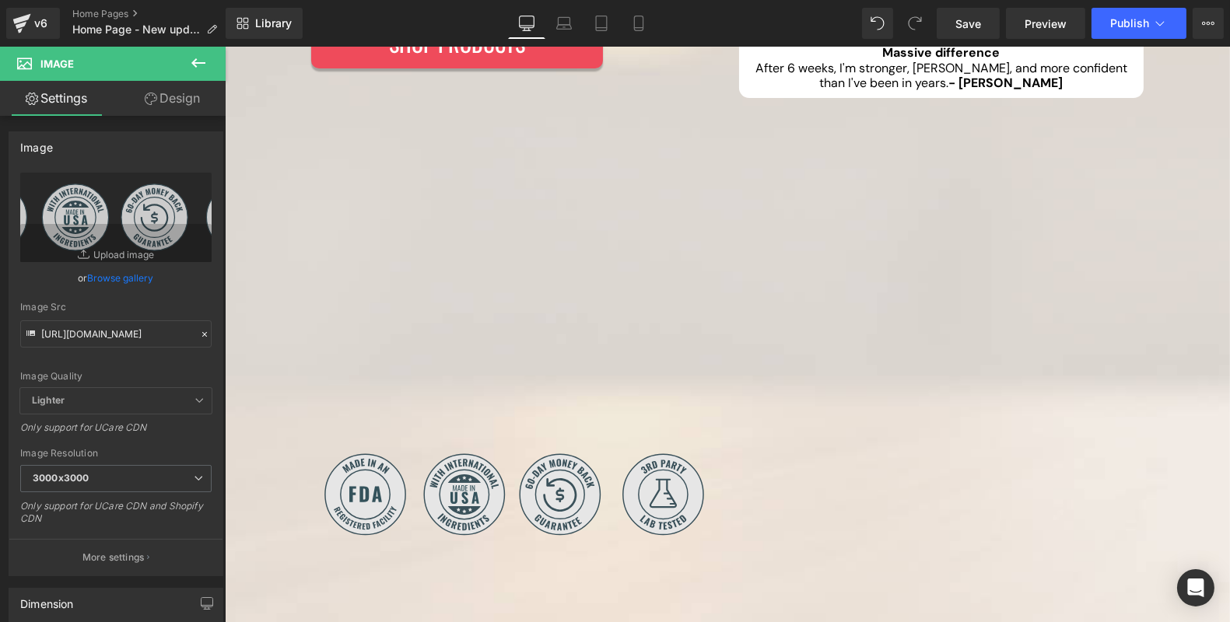
scroll to position [0, 0]
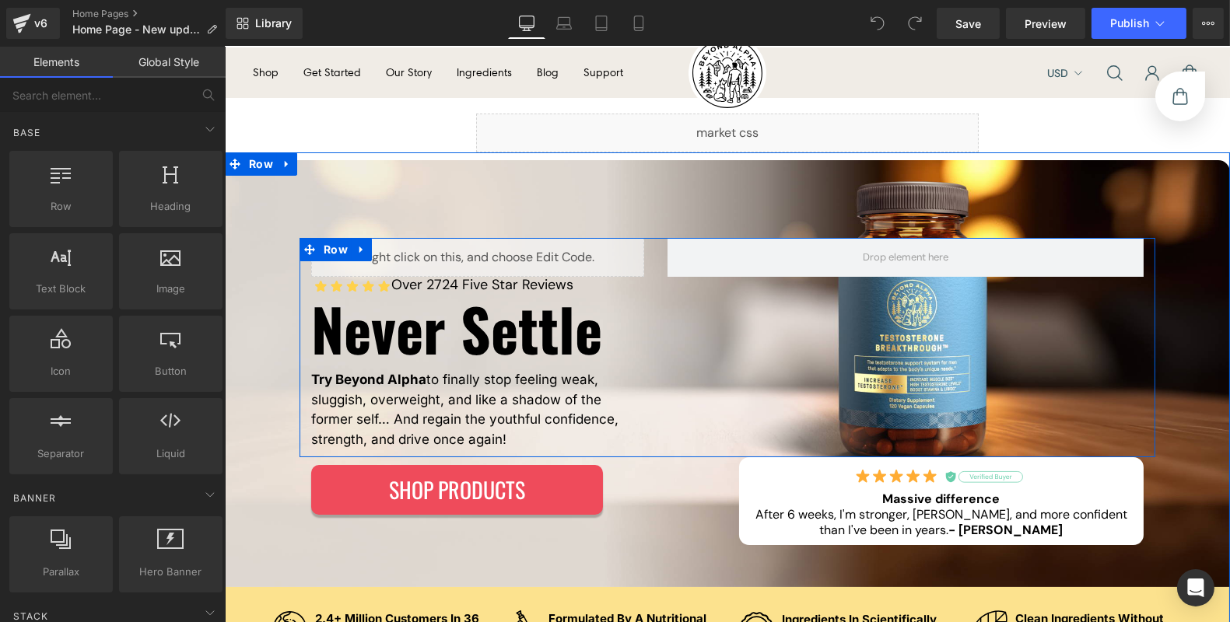
scroll to position [268, 0]
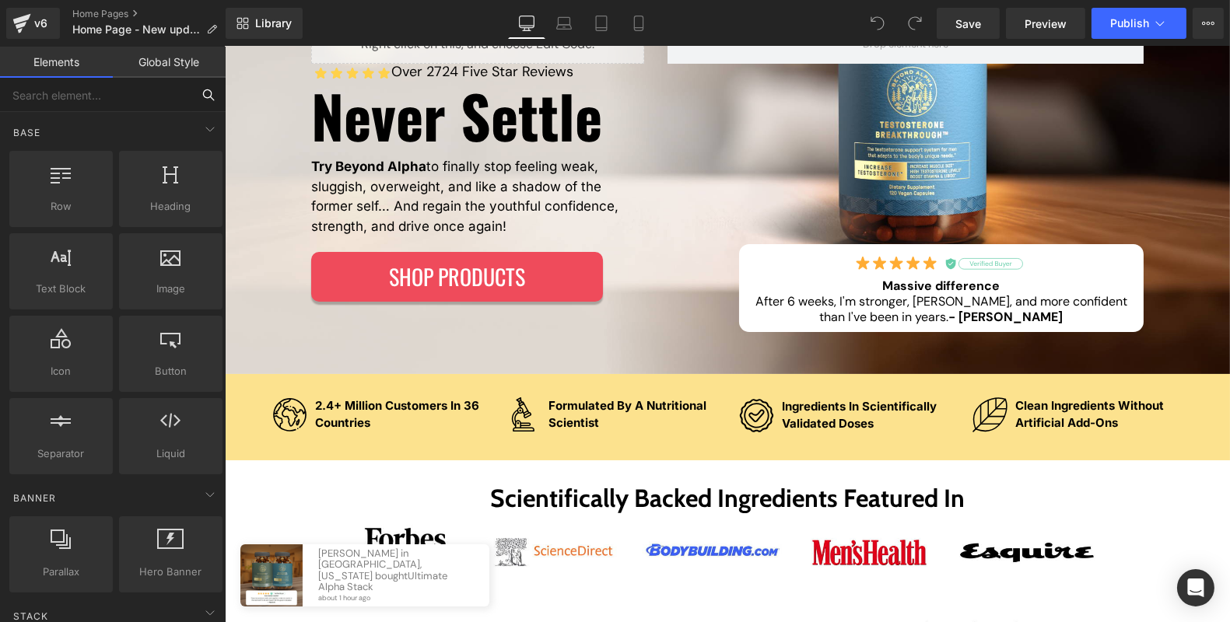
click at [133, 101] on input "text" at bounding box center [95, 95] width 191 height 34
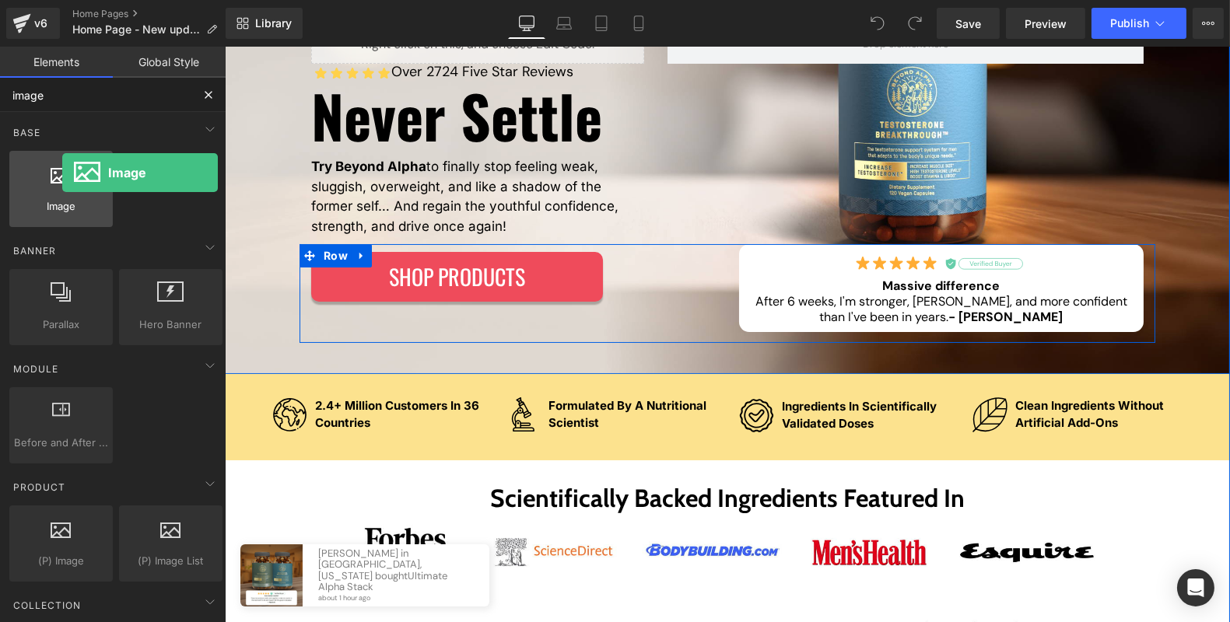
drag, startPoint x: 67, startPoint y: 197, endPoint x: 59, endPoint y: 180, distance: 18.1
click at [59, 180] on div "Image images, photos, alts, uploads" at bounding box center [60, 189] width 103 height 76
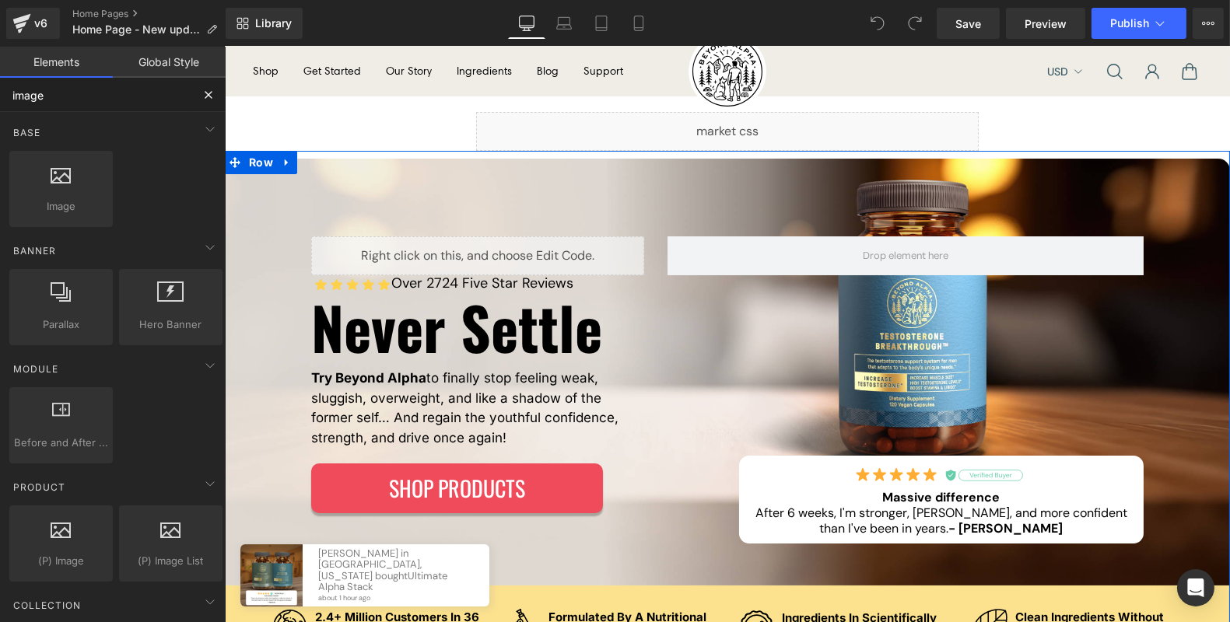
scroll to position [50, 0]
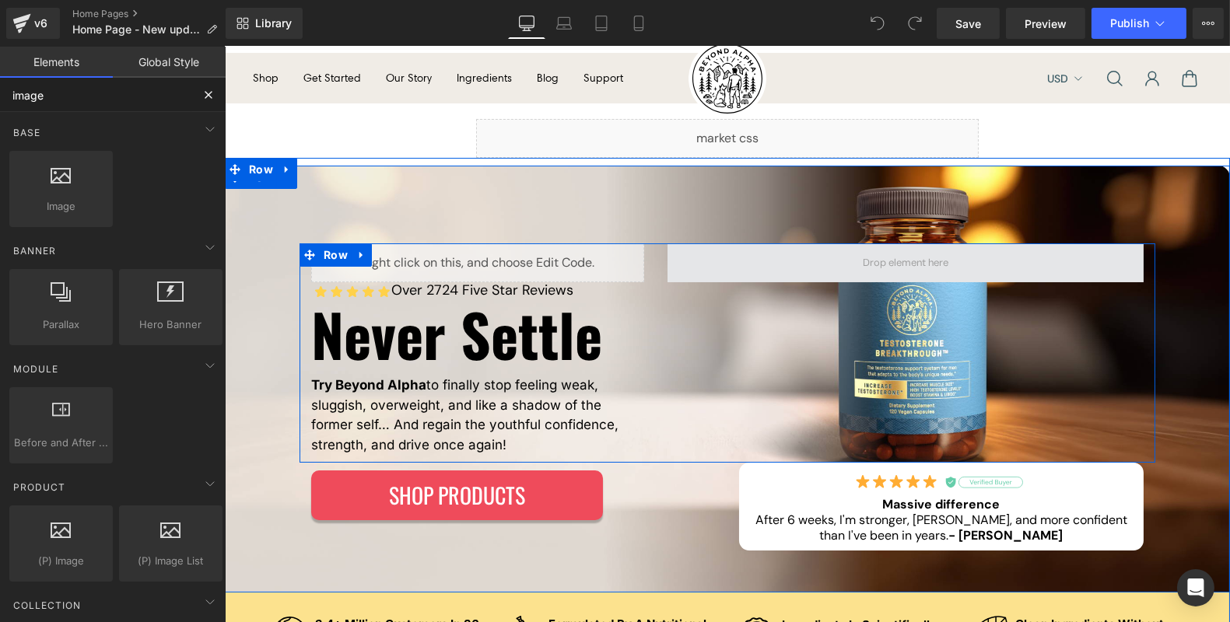
type input "image"
click at [862, 269] on span at bounding box center [904, 262] width 96 height 23
click at [845, 261] on span at bounding box center [905, 262] width 476 height 39
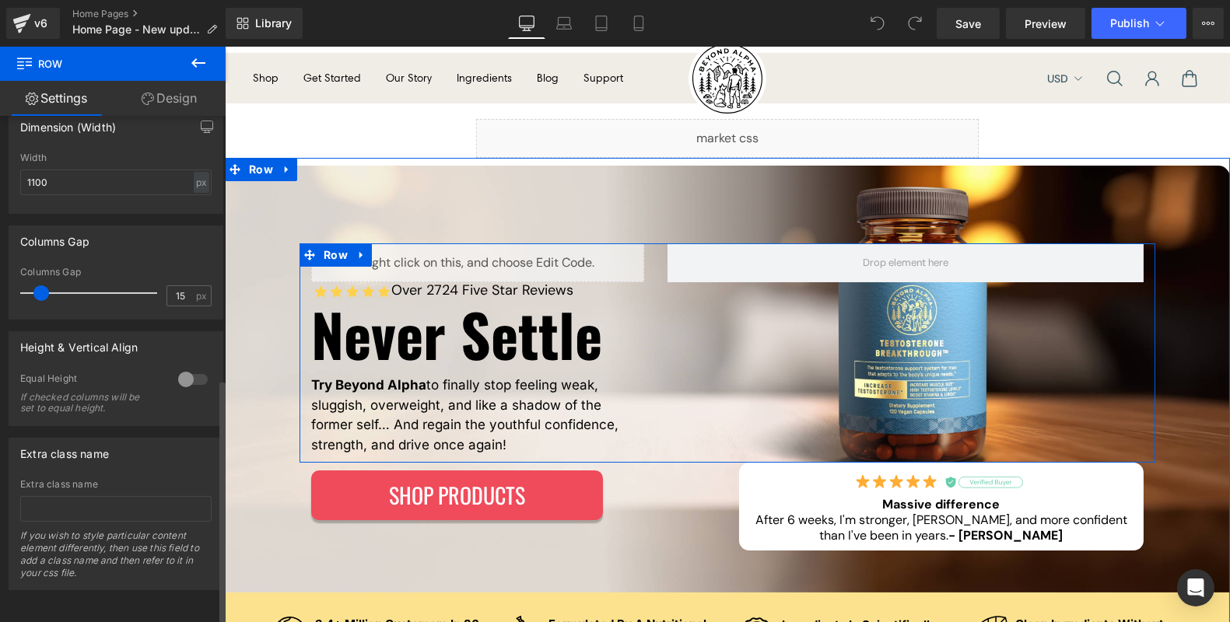
scroll to position [0, 0]
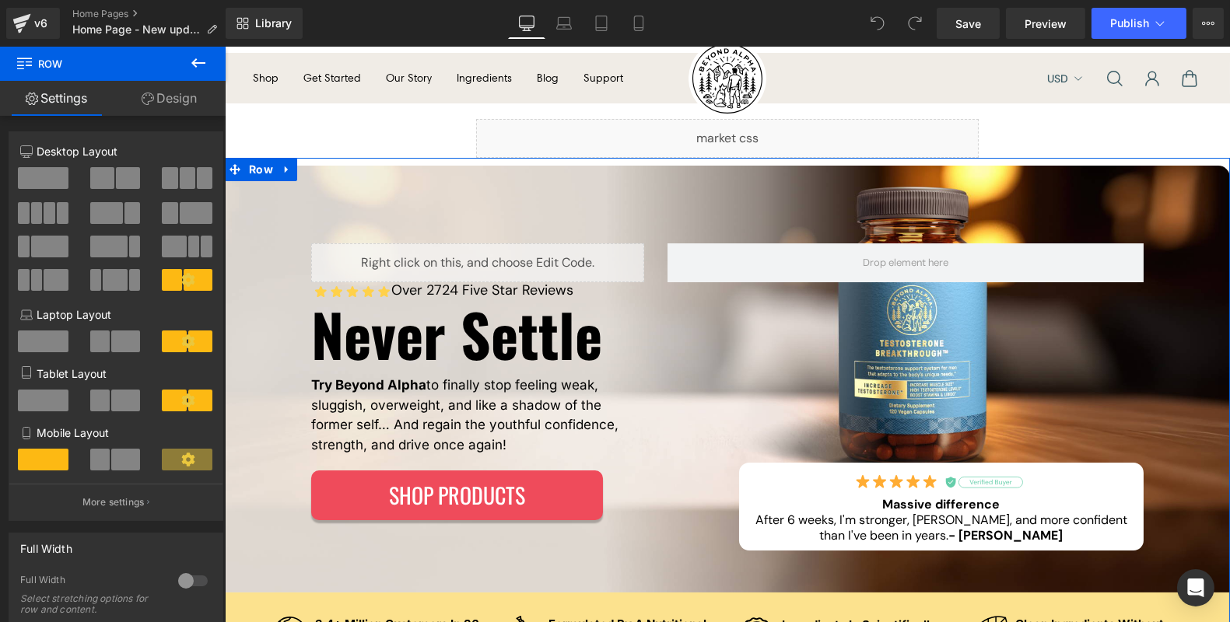
click at [195, 66] on icon at bounding box center [198, 62] width 14 height 9
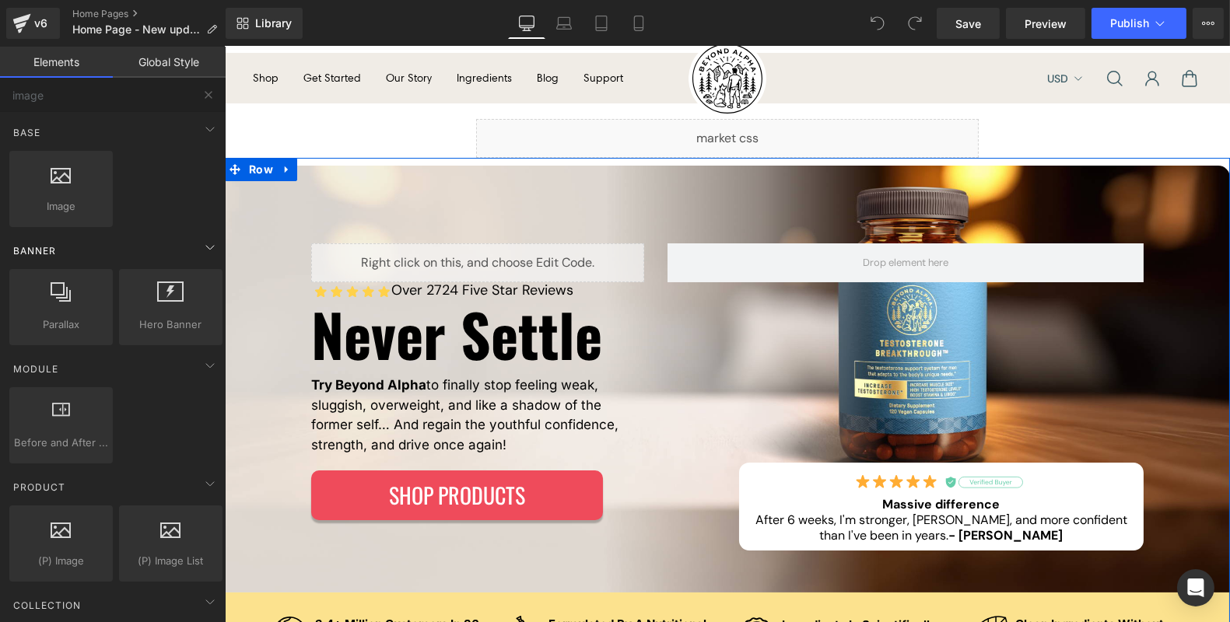
scroll to position [320, 0]
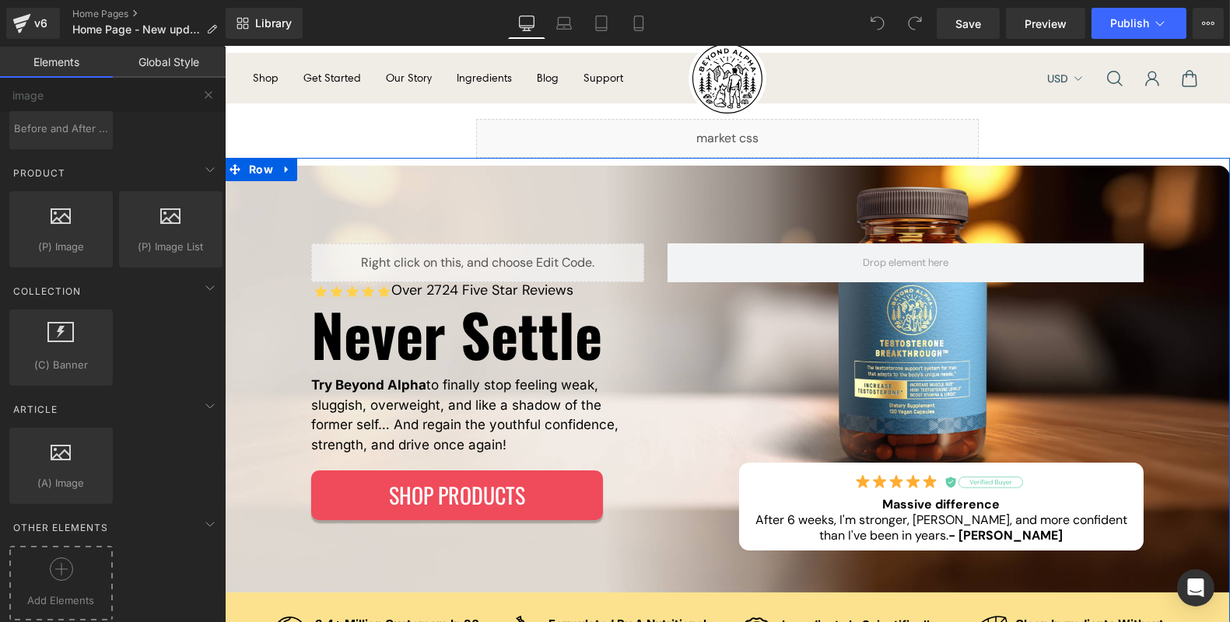
click at [80, 562] on div at bounding box center [61, 575] width 96 height 35
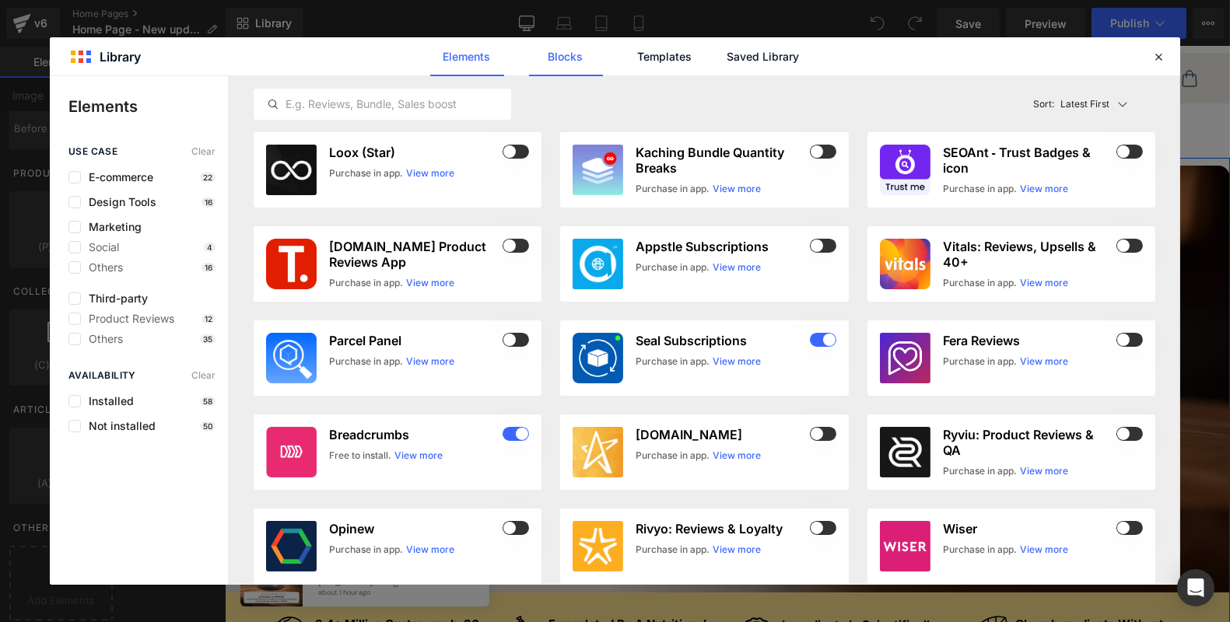
click at [558, 66] on link "Blocks" at bounding box center [566, 56] width 74 height 39
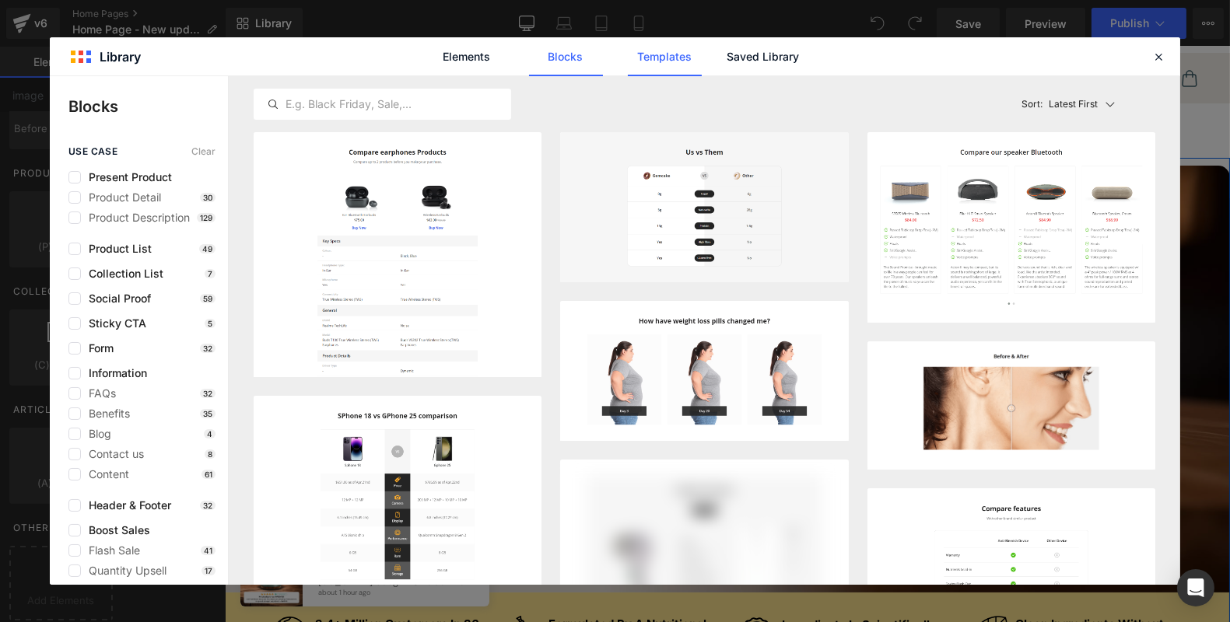
click at [653, 66] on link "Templates" at bounding box center [665, 56] width 74 height 39
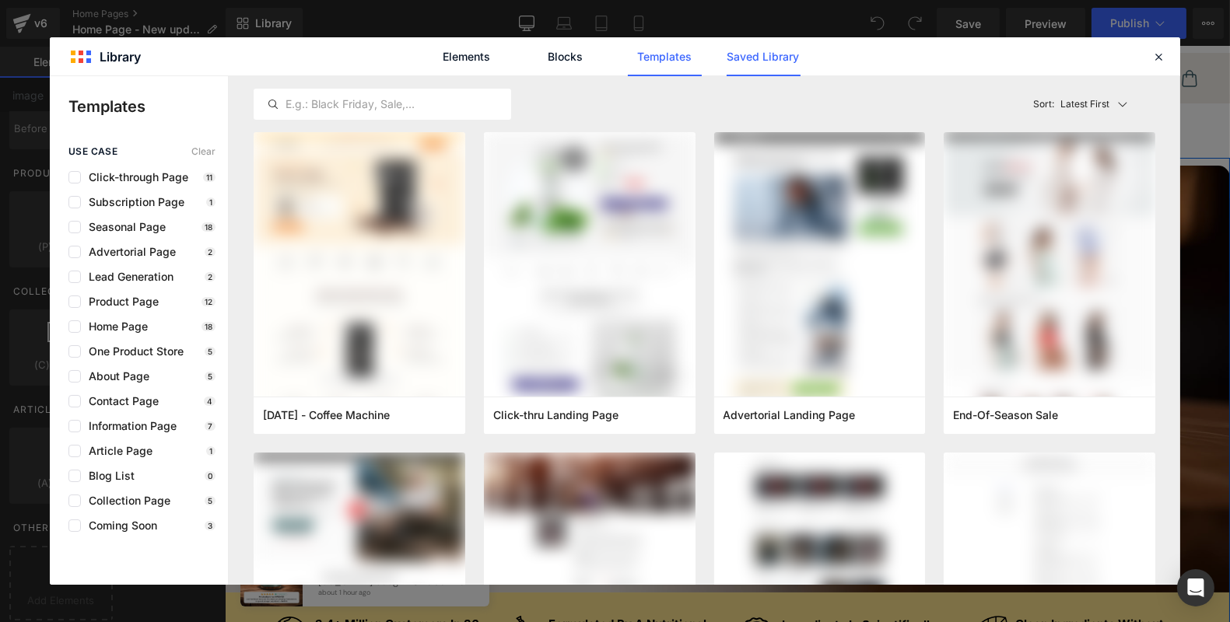
click at [728, 65] on link "Saved Library" at bounding box center [763, 56] width 74 height 39
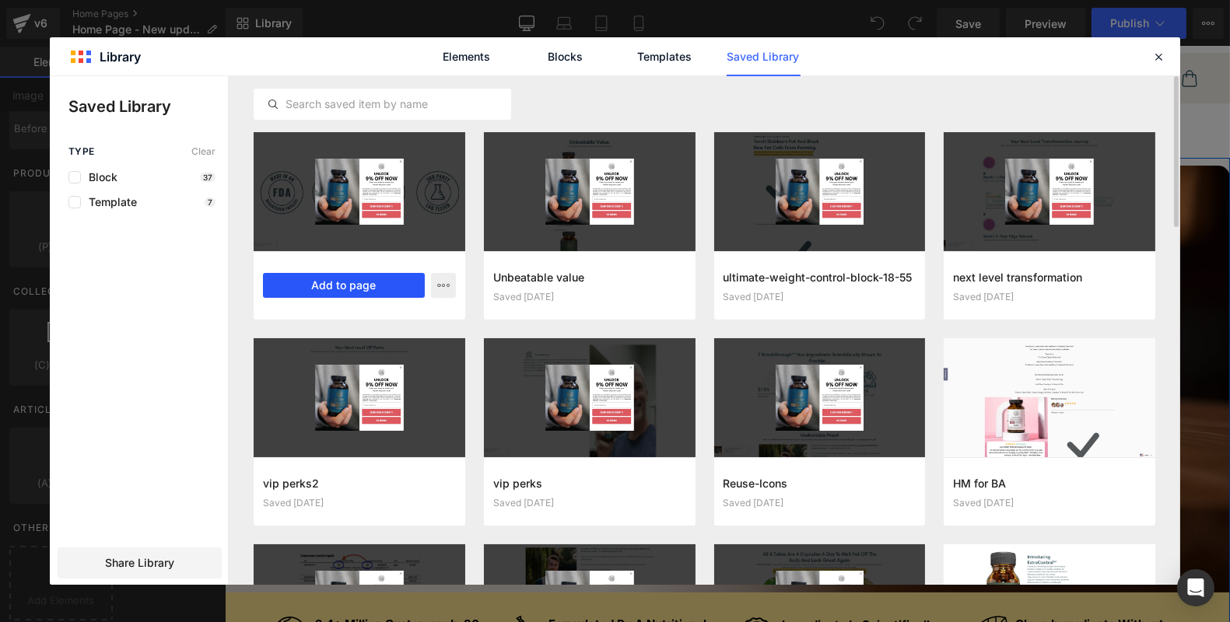
click at [382, 285] on button "Add to page" at bounding box center [344, 285] width 162 height 25
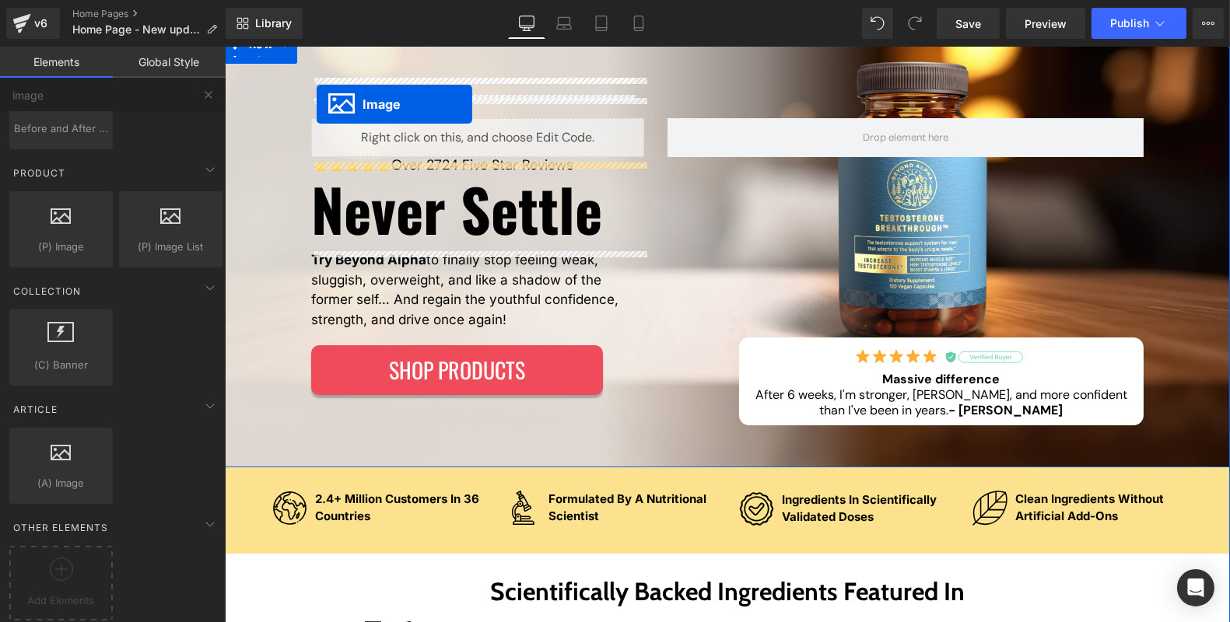
scroll to position [97, 0]
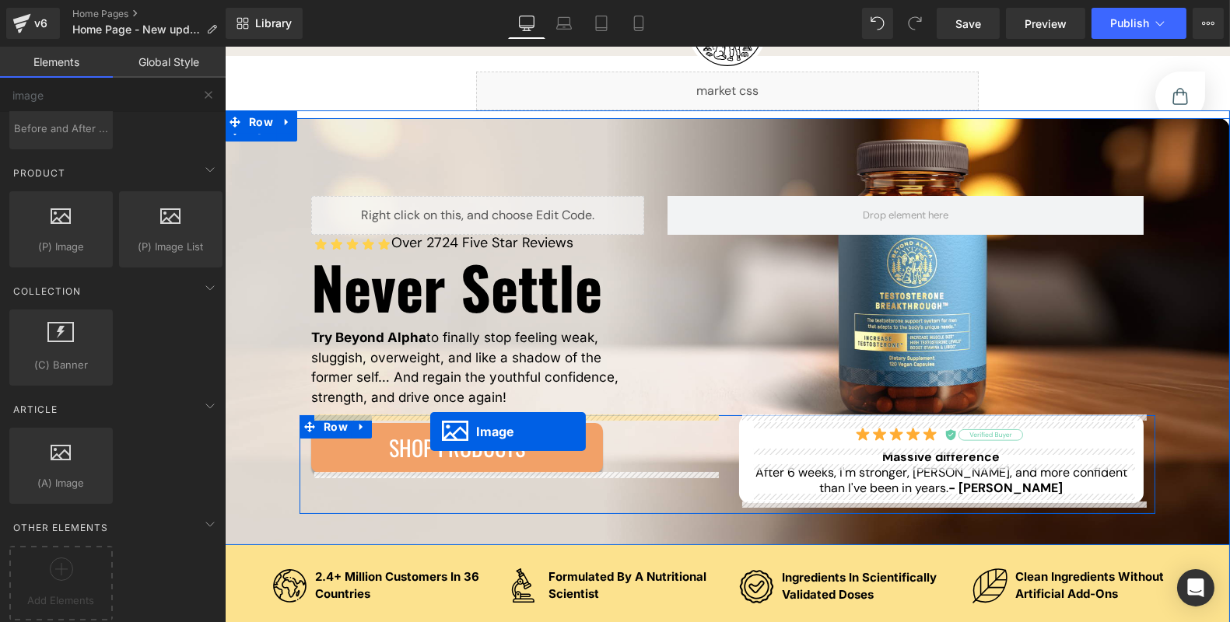
drag, startPoint x: 595, startPoint y: 160, endPoint x: 429, endPoint y: 432, distance: 318.0
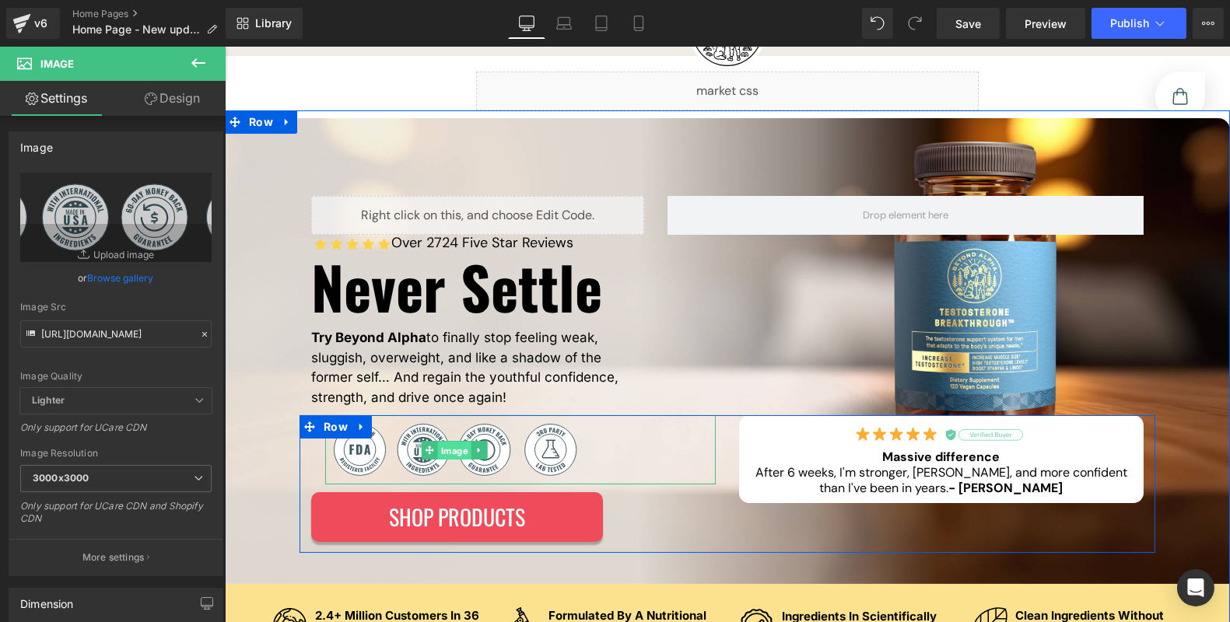
click at [437, 456] on div "Image" at bounding box center [519, 449] width 390 height 69
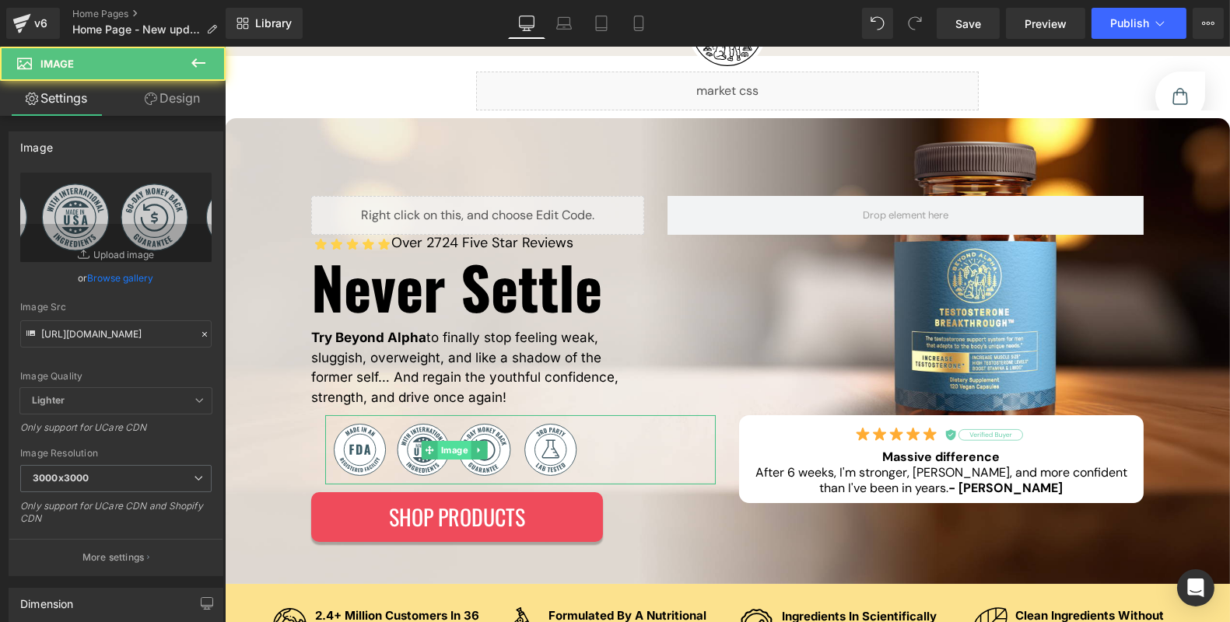
click at [437, 456] on span "Image" at bounding box center [453, 450] width 33 height 19
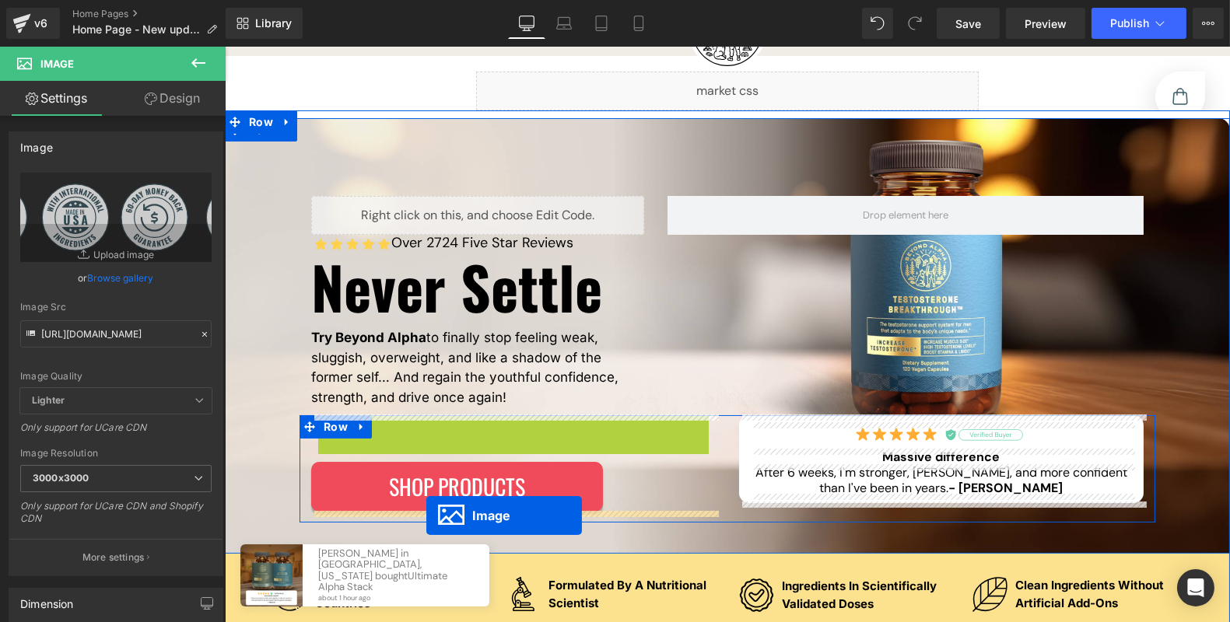
drag, startPoint x: 428, startPoint y: 447, endPoint x: 425, endPoint y: 515, distance: 67.7
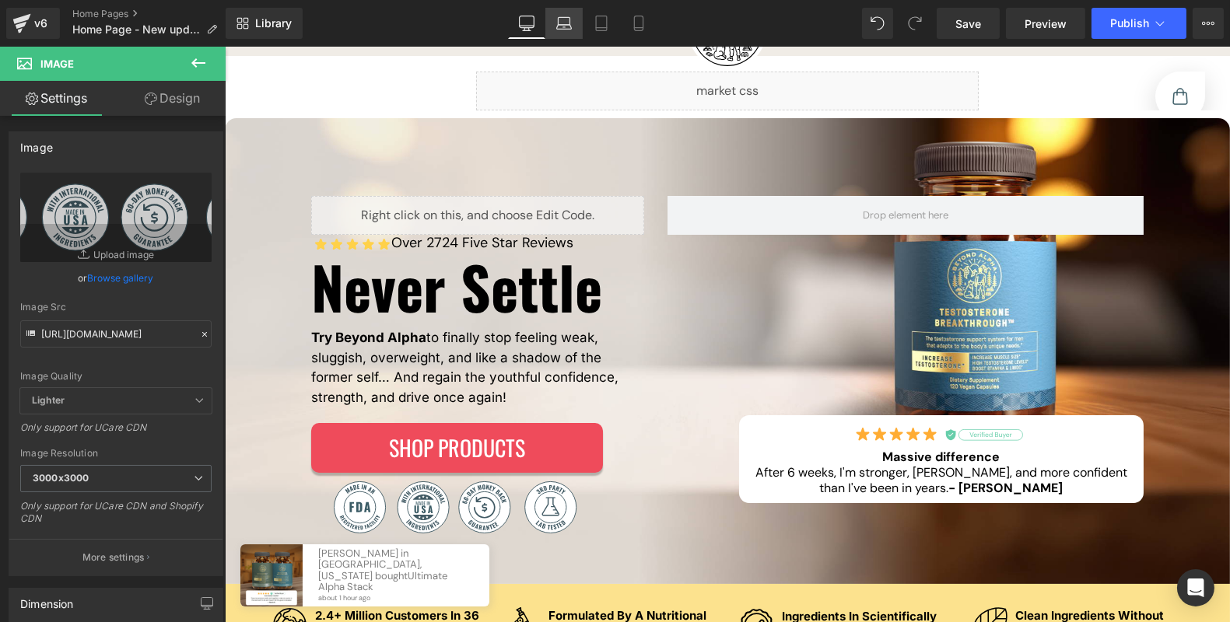
click at [563, 33] on link "Laptop" at bounding box center [563, 23] width 37 height 31
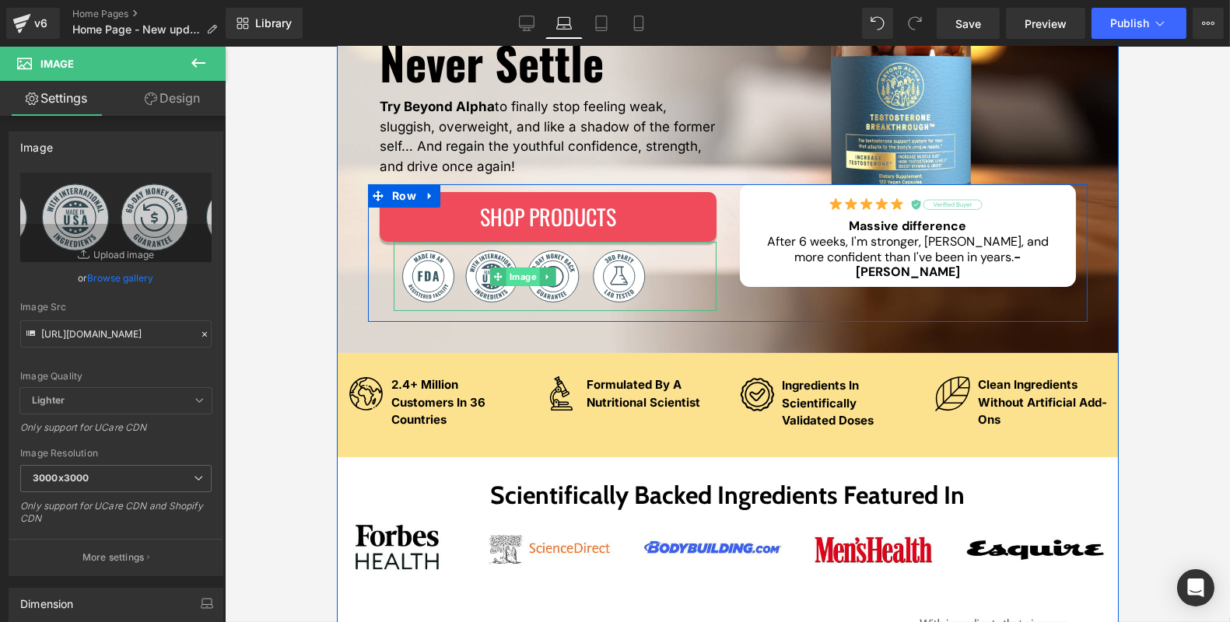
click at [527, 281] on link "Image" at bounding box center [514, 277] width 50 height 19
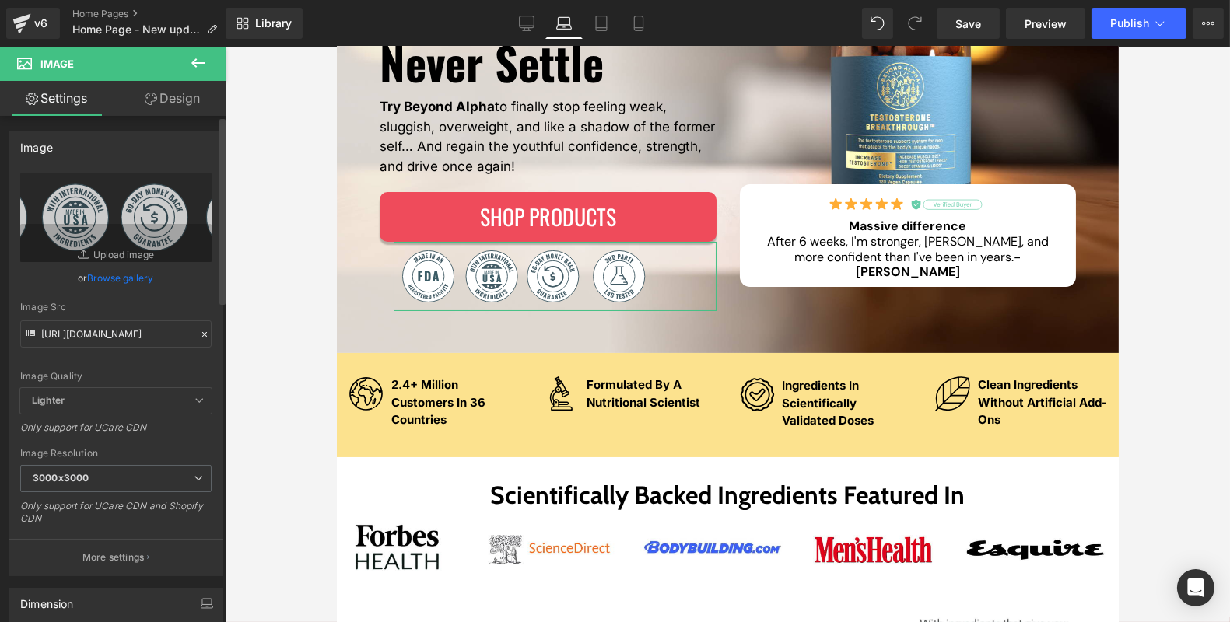
click at [164, 107] on link "Design" at bounding box center [172, 98] width 113 height 35
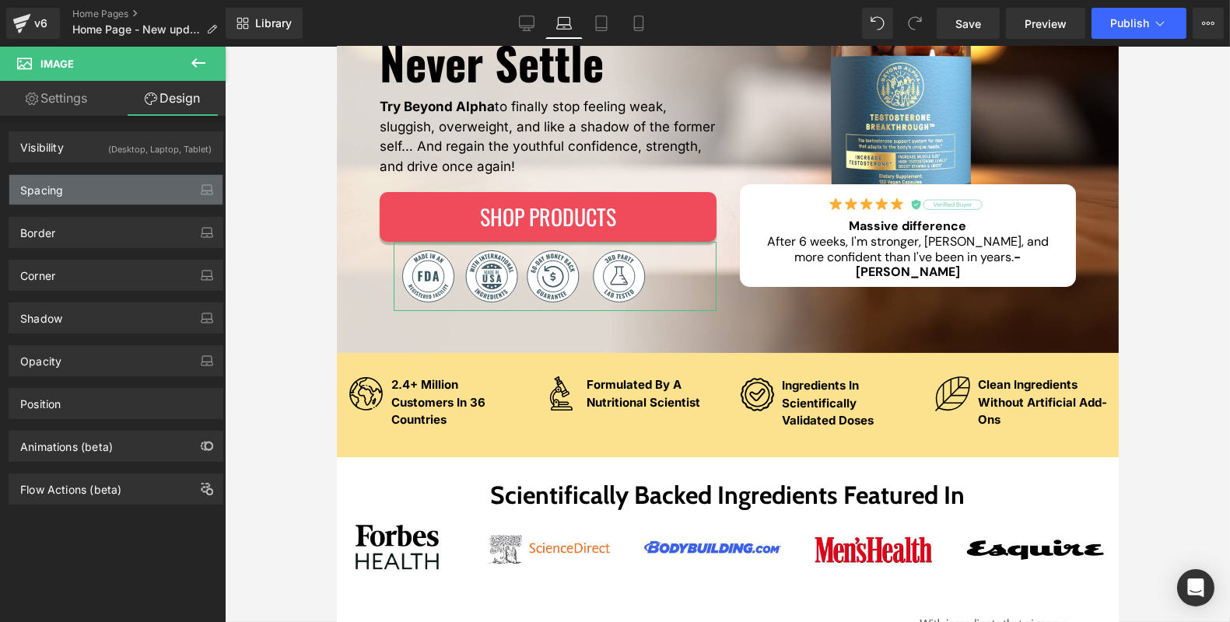
click at [99, 182] on div "Spacing" at bounding box center [115, 190] width 213 height 30
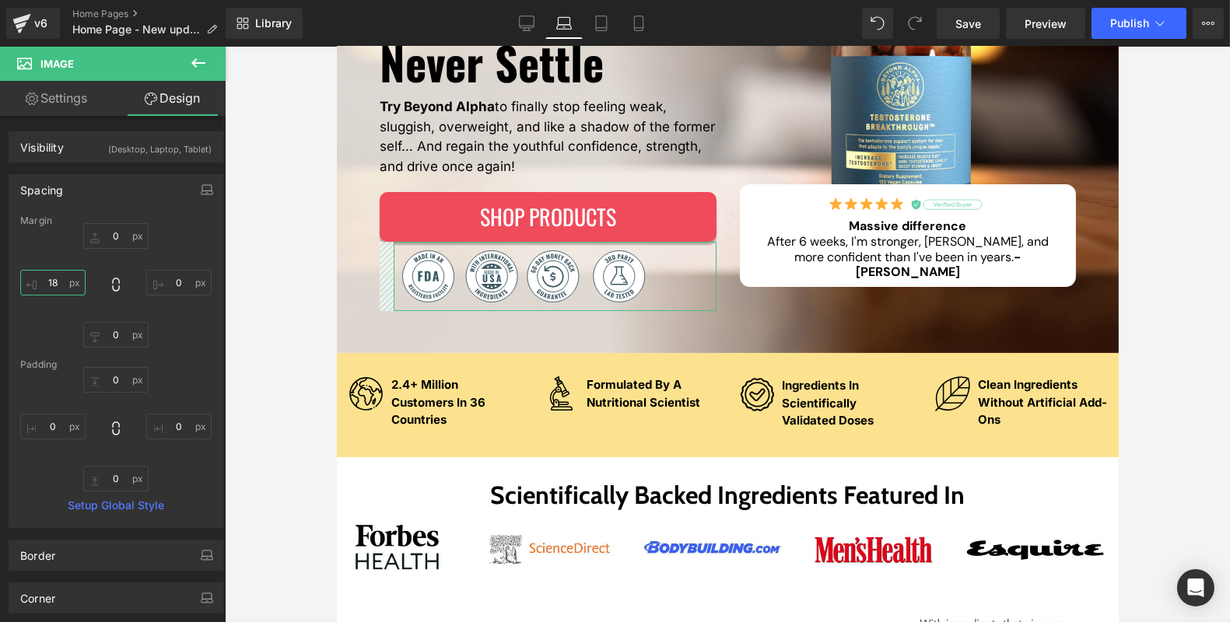
click at [47, 278] on input "18" at bounding box center [52, 283] width 65 height 26
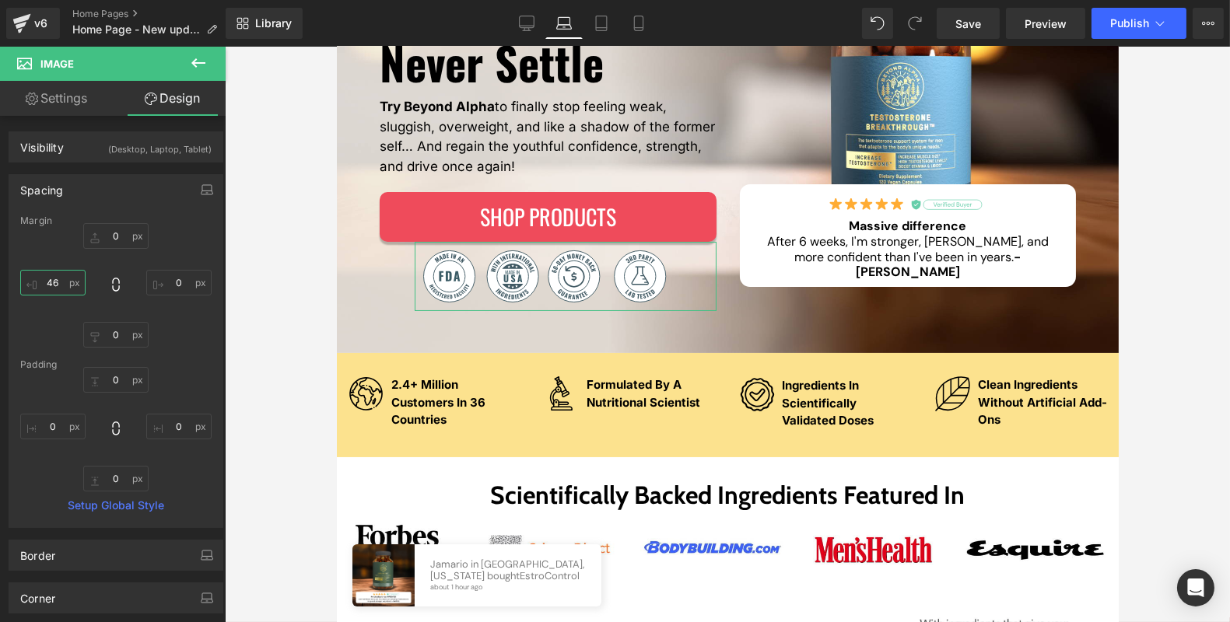
type input "47"
click at [602, 26] on icon at bounding box center [601, 24] width 16 height 16
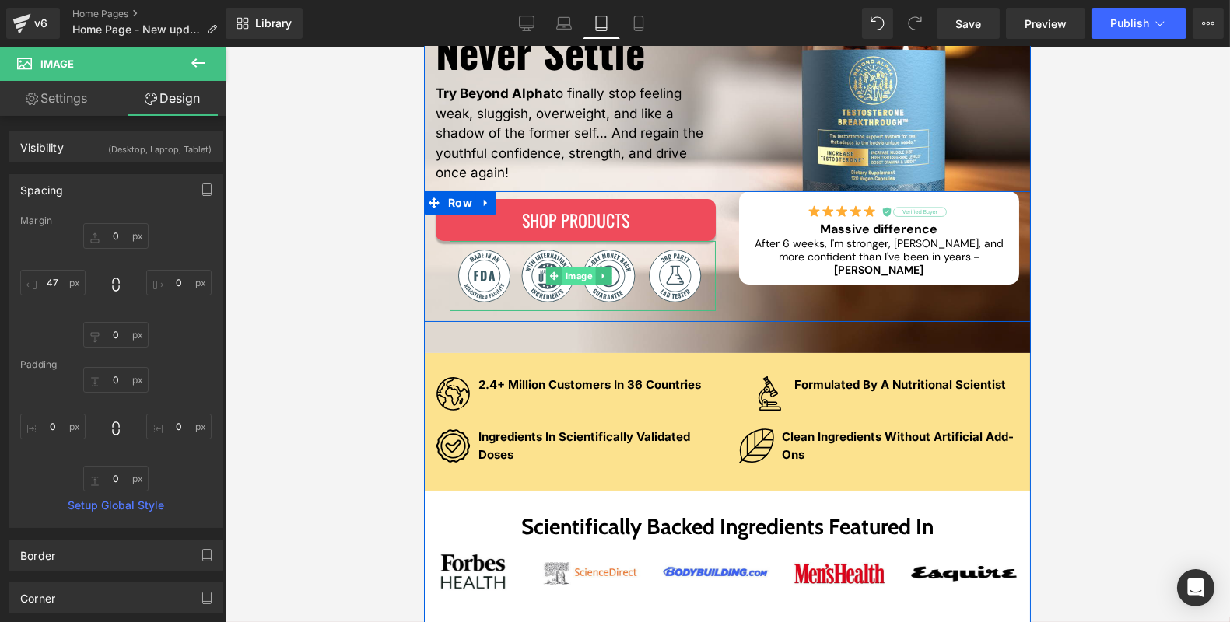
click at [575, 275] on div "Image" at bounding box center [582, 275] width 266 height 69
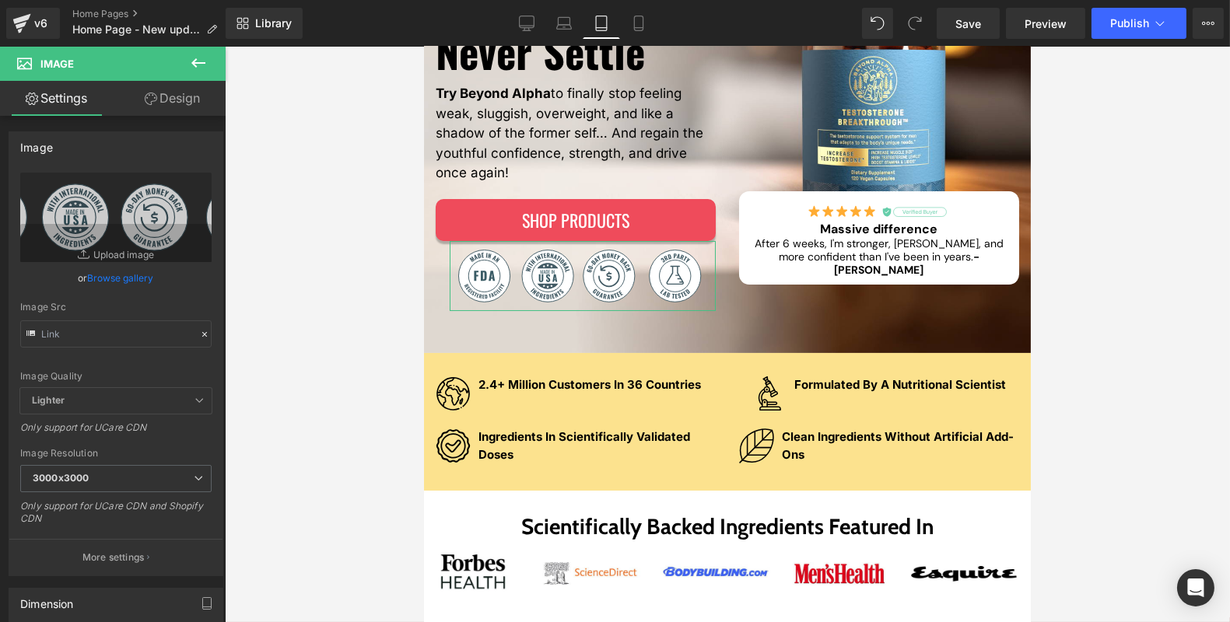
click at [156, 115] on link "Design" at bounding box center [172, 98] width 113 height 35
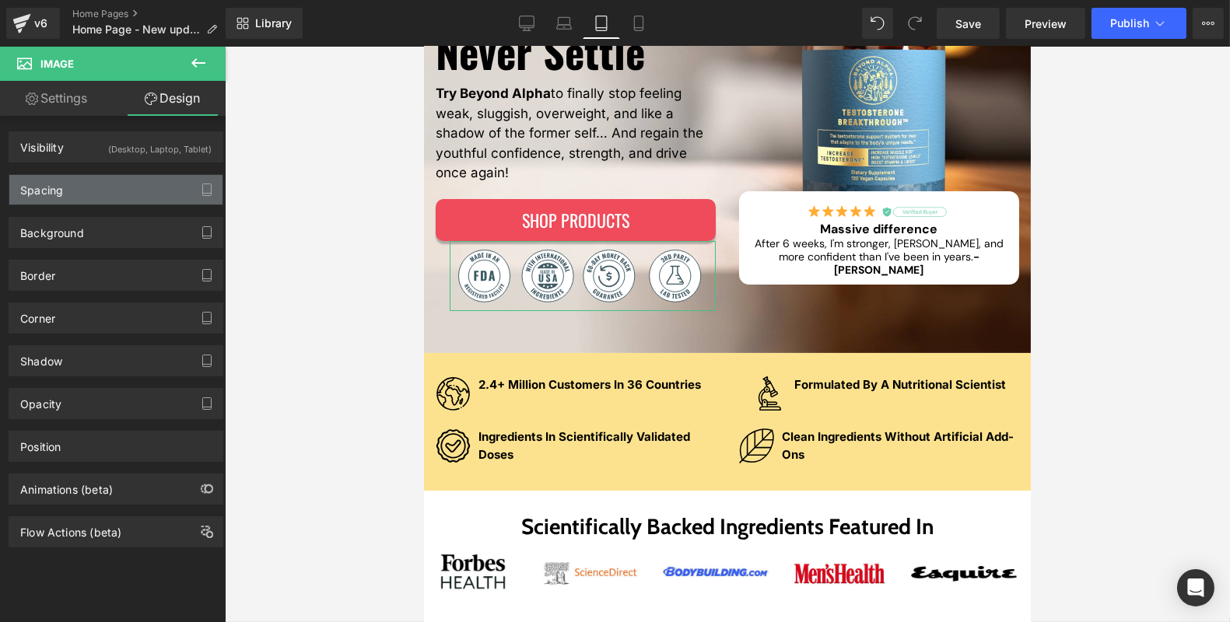
click at [102, 187] on div "Spacing" at bounding box center [115, 190] width 213 height 30
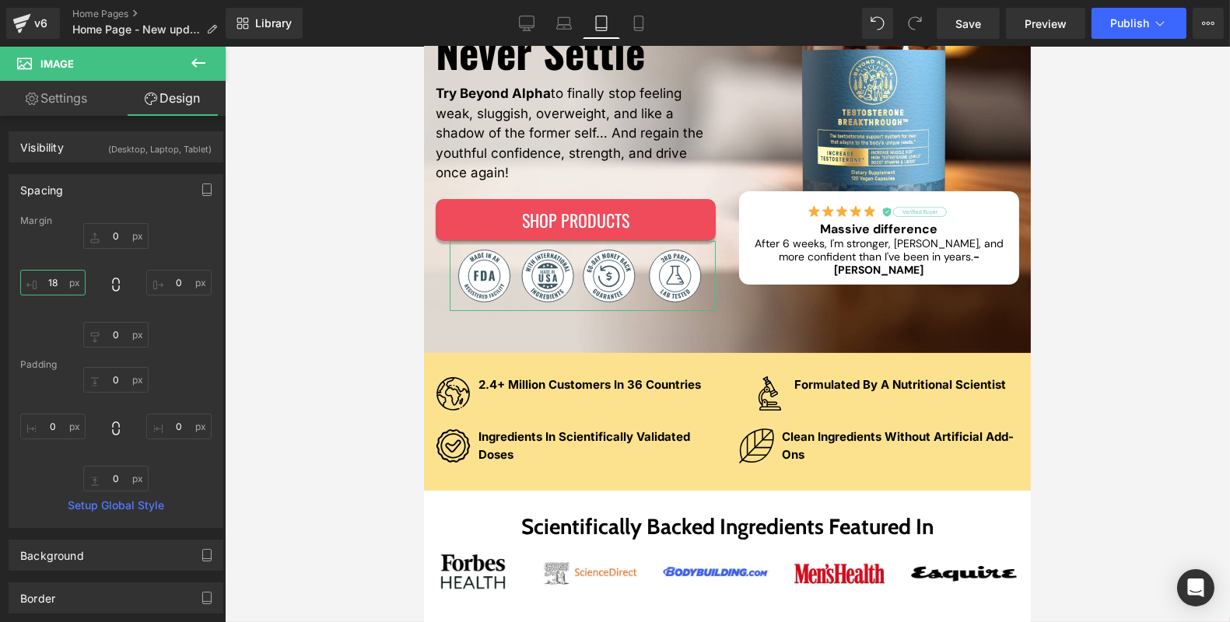
click at [59, 274] on input "18" at bounding box center [52, 283] width 65 height 26
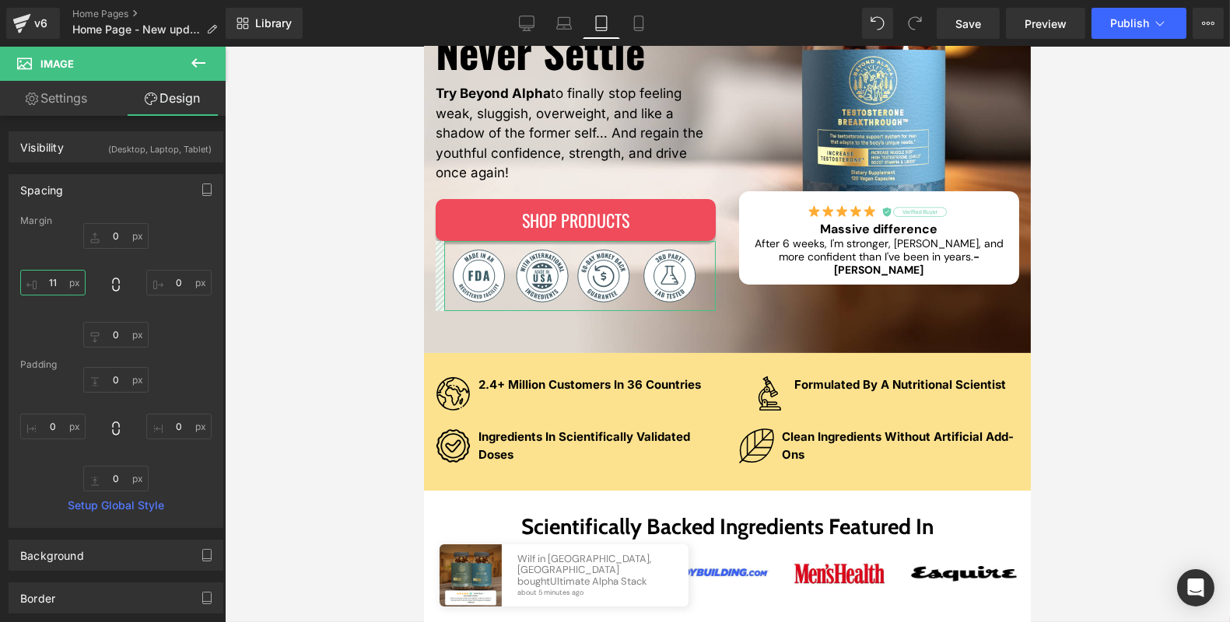
type input "12"
click at [644, 30] on icon at bounding box center [639, 24] width 16 height 16
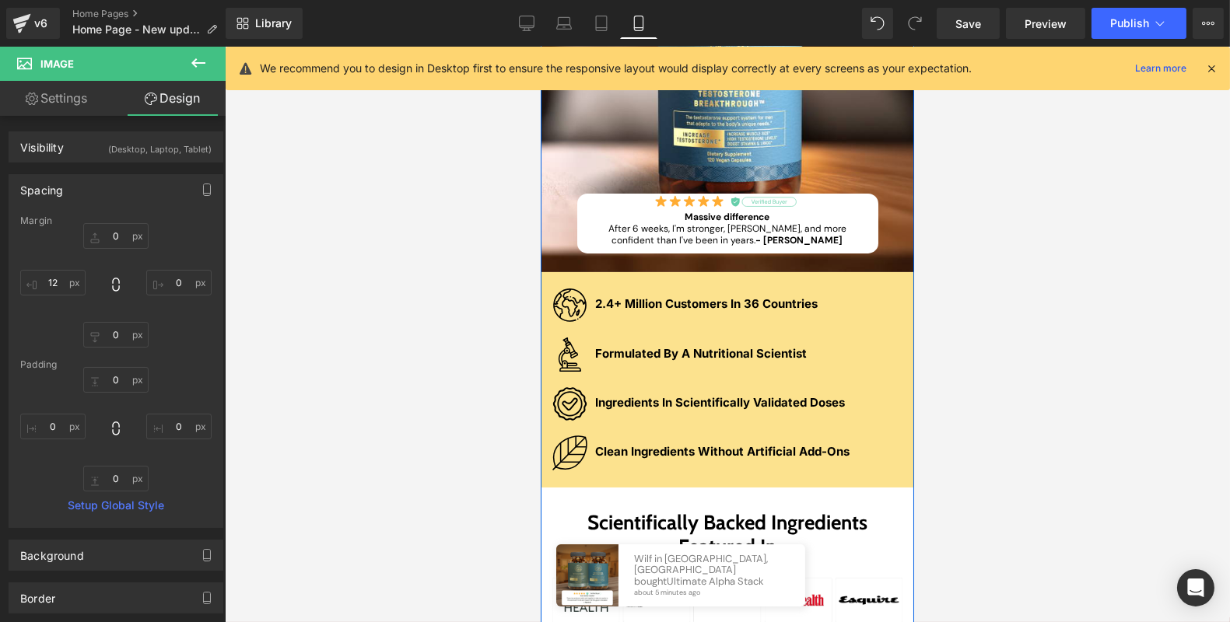
scroll to position [633, 0]
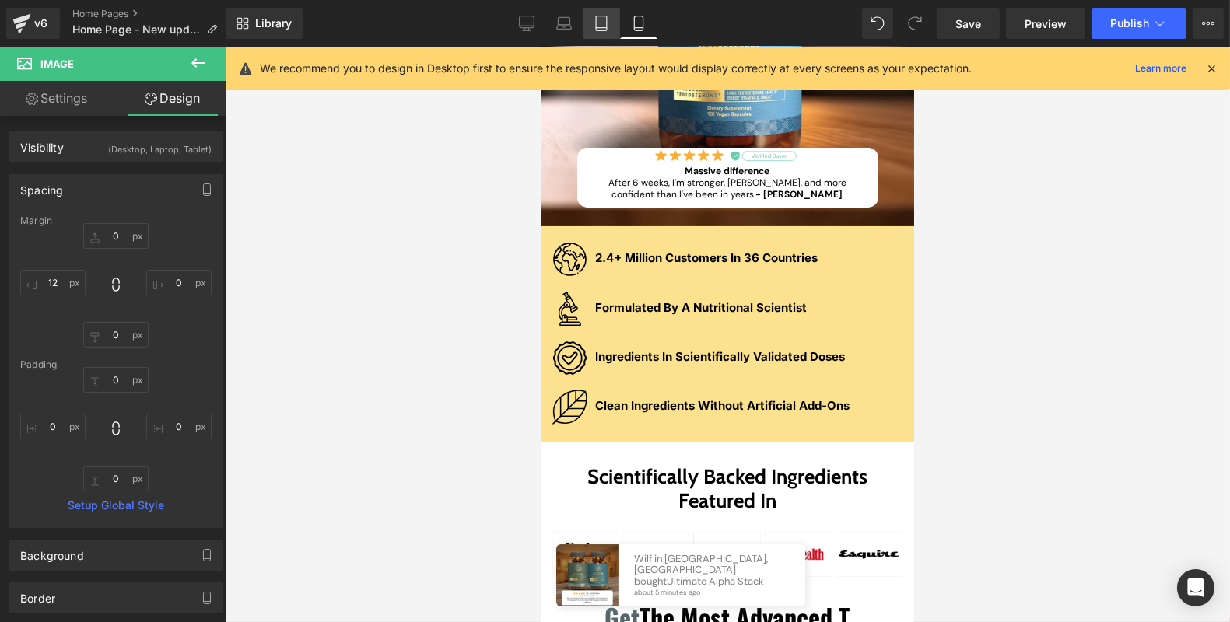
click at [596, 30] on icon at bounding box center [601, 23] width 11 height 15
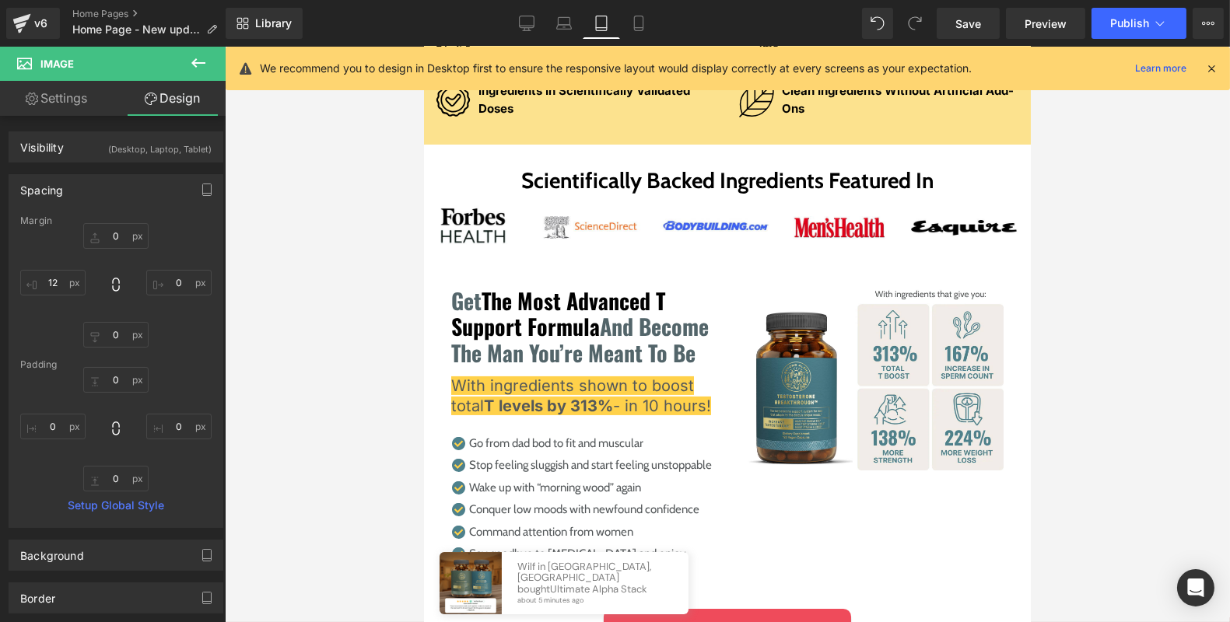
scroll to position [287, 0]
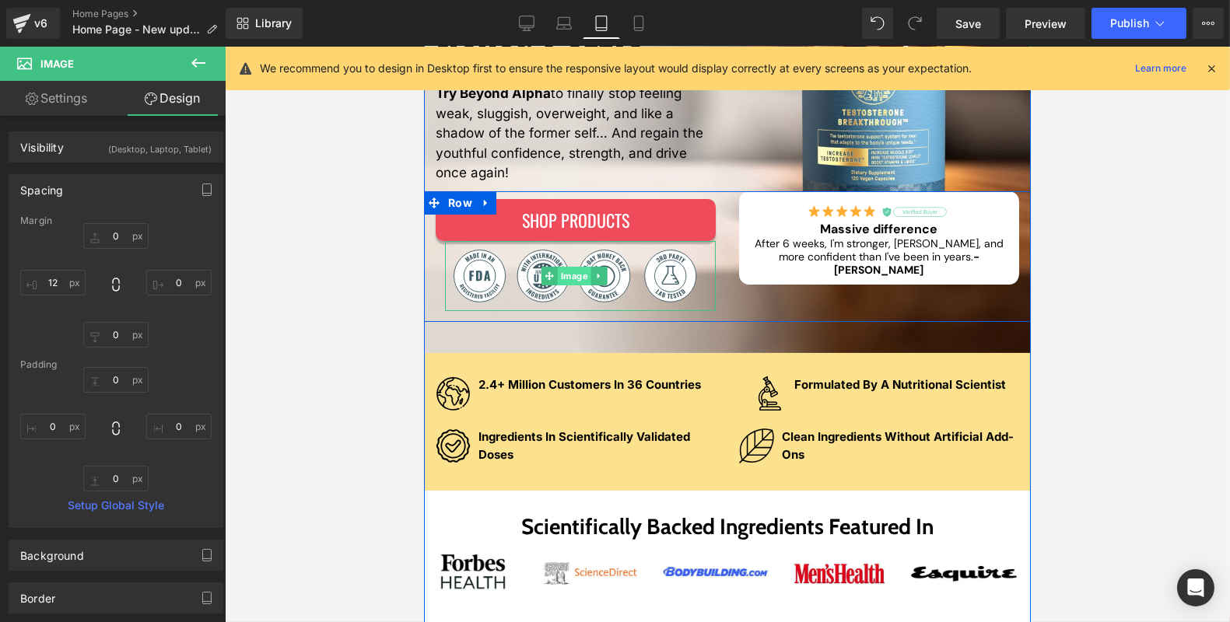
click at [568, 276] on div "Image" at bounding box center [579, 275] width 271 height 69
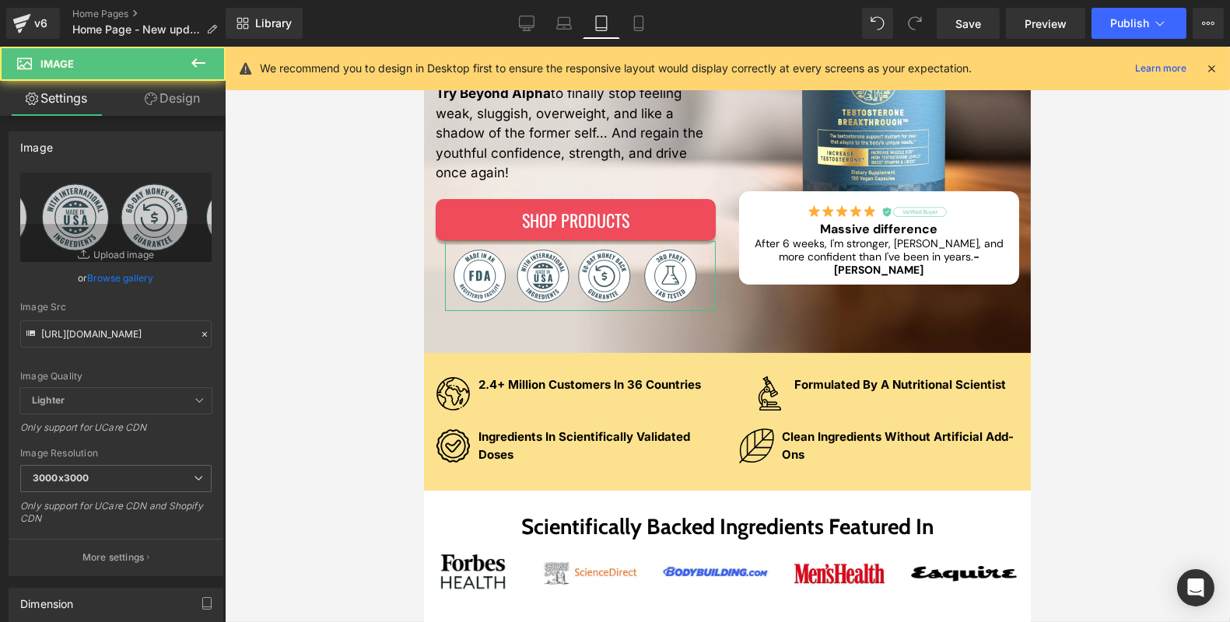
click at [149, 107] on link "Design" at bounding box center [172, 98] width 113 height 35
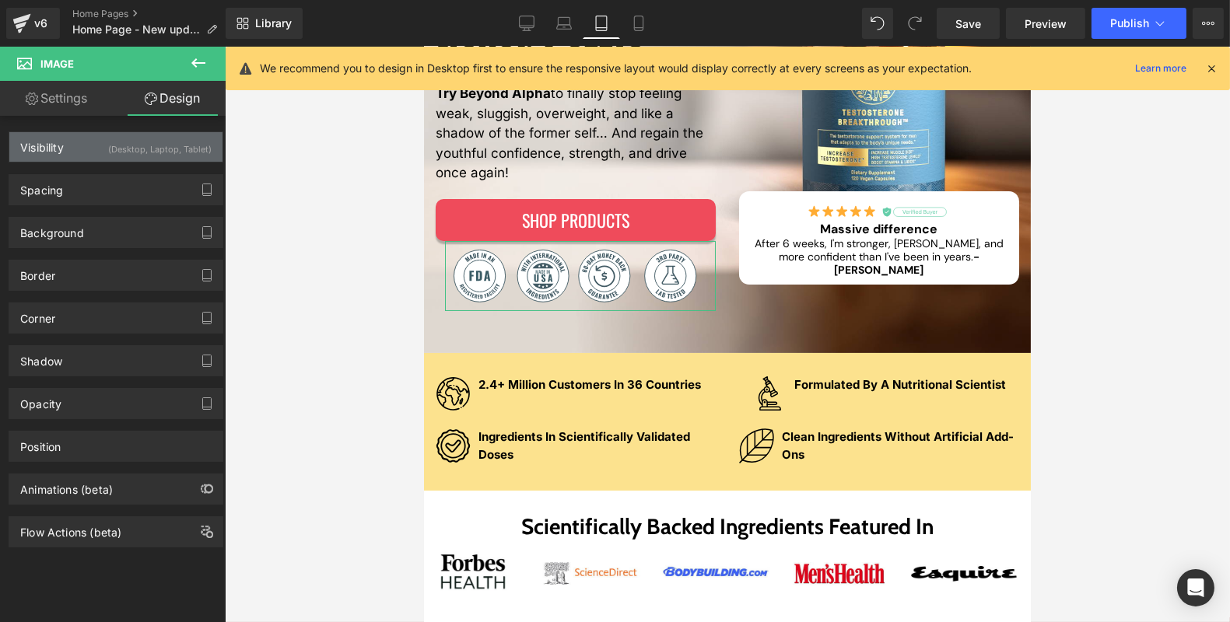
click at [119, 145] on div "(Desktop, Laptop, Tablet)" at bounding box center [159, 145] width 103 height 26
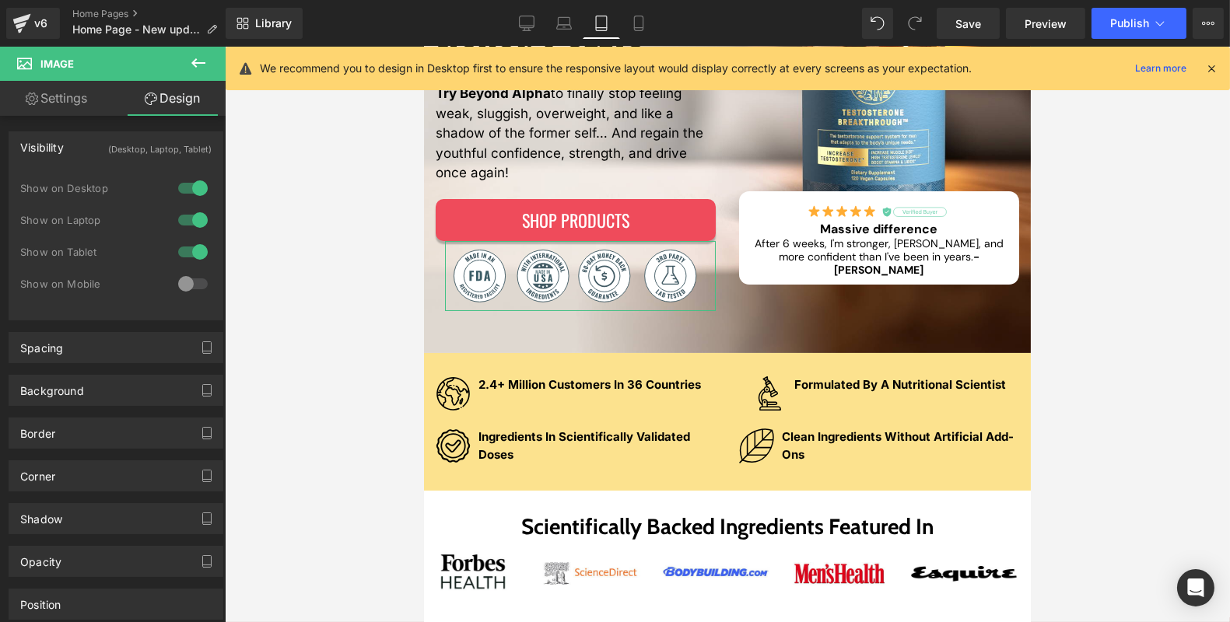
click at [193, 288] on div at bounding box center [192, 283] width 37 height 25
click at [640, 19] on icon at bounding box center [639, 24] width 16 height 16
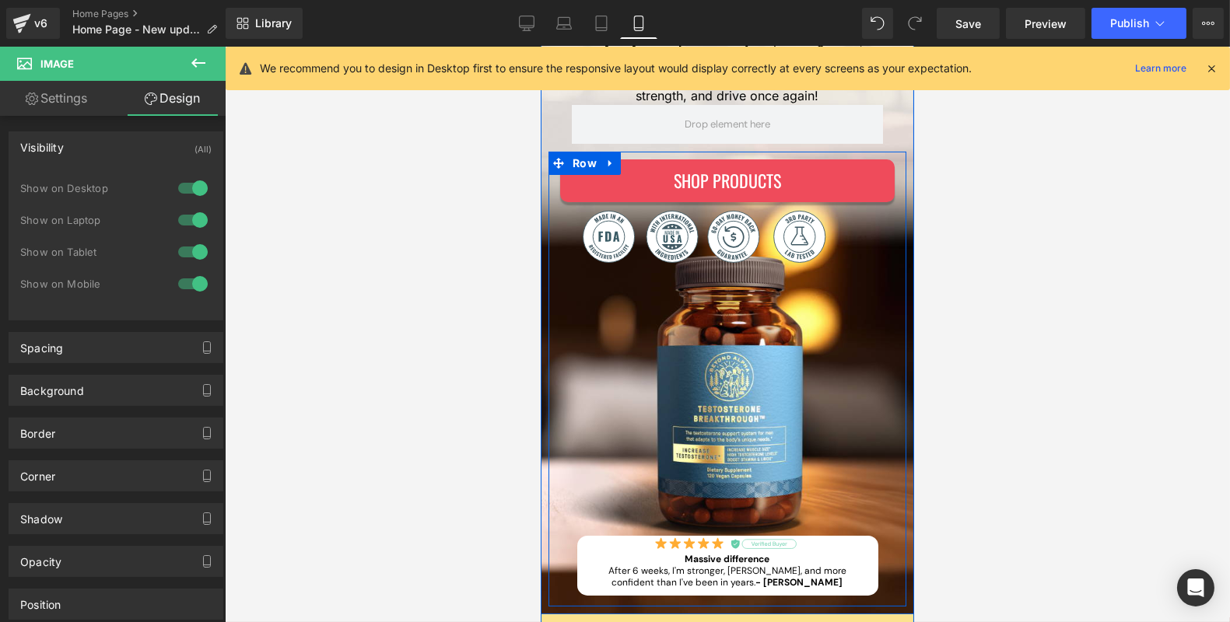
scroll to position [250, 0]
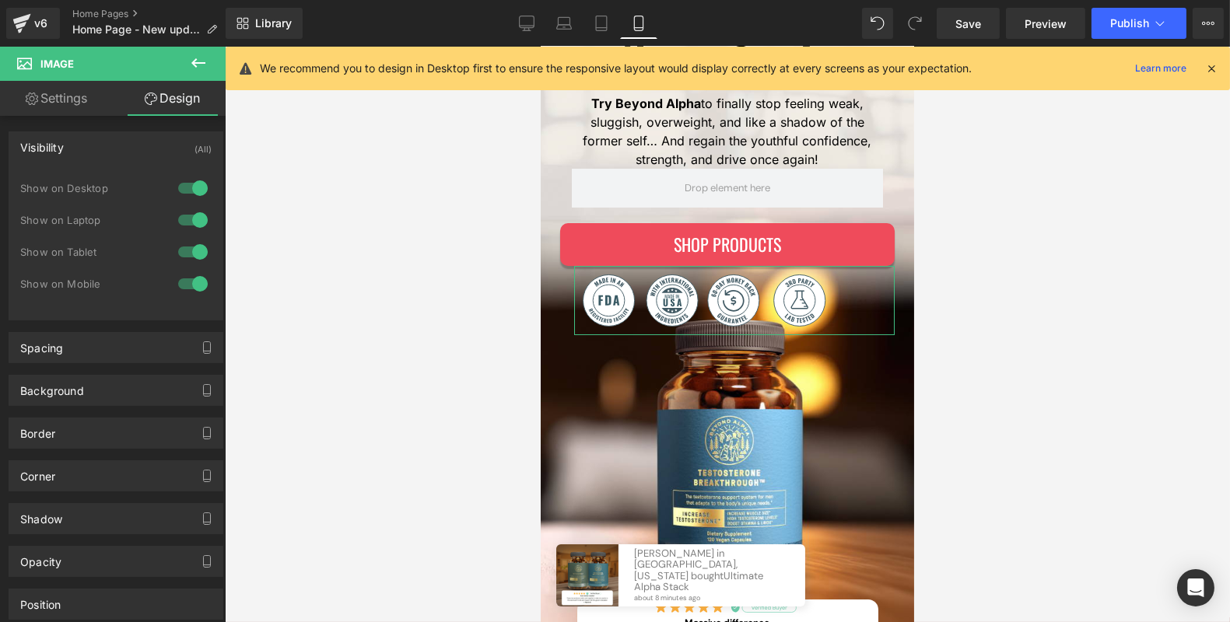
click at [197, 280] on div at bounding box center [192, 283] width 37 height 25
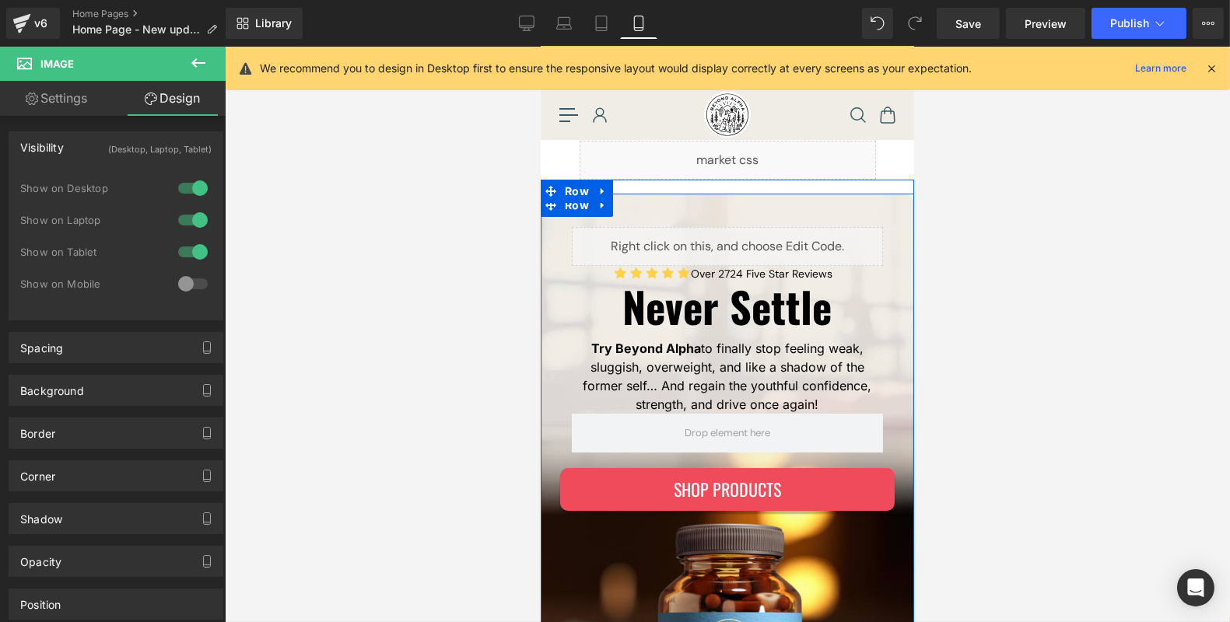
scroll to position [0, 0]
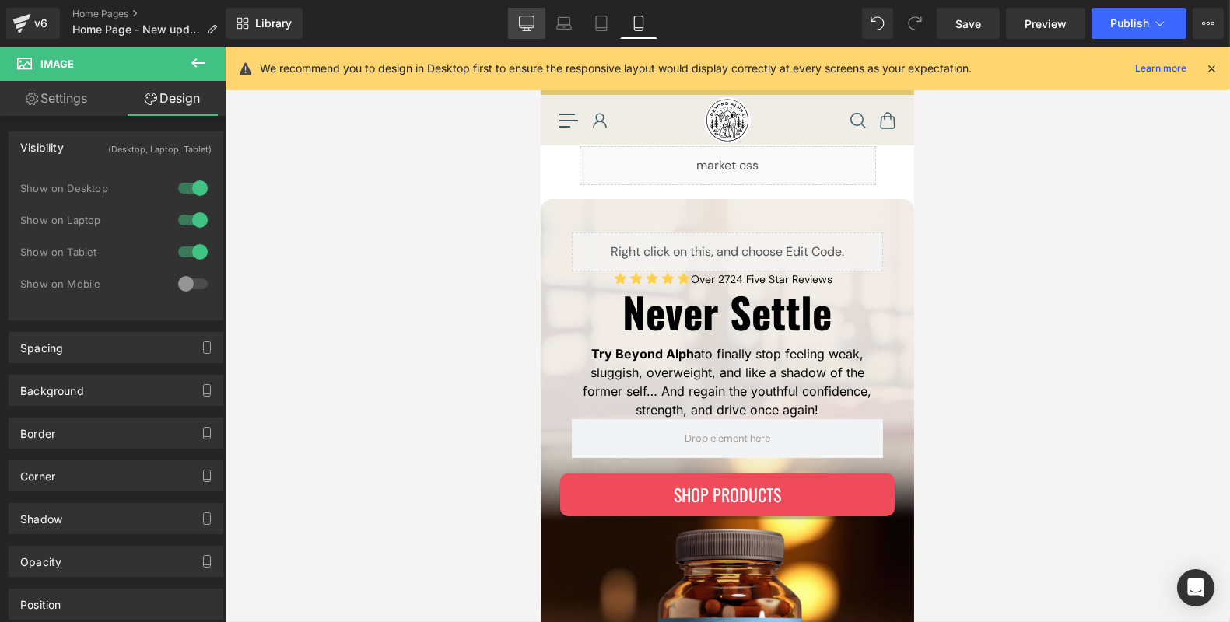
click at [535, 35] on link "Desktop" at bounding box center [526, 23] width 37 height 31
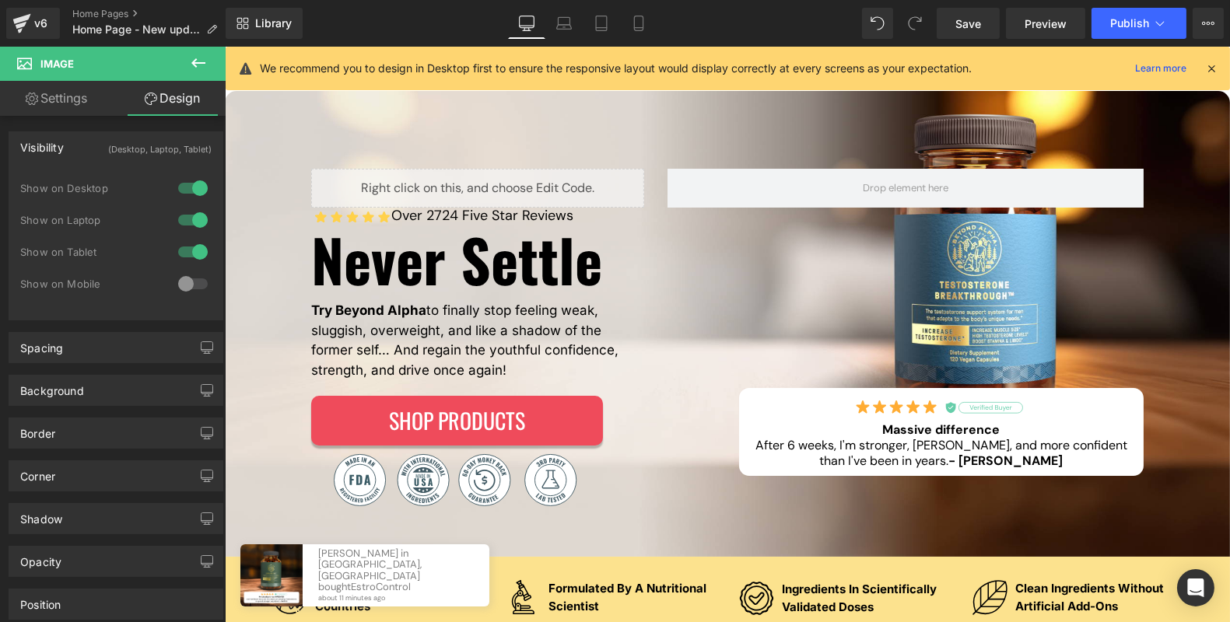
scroll to position [136, 0]
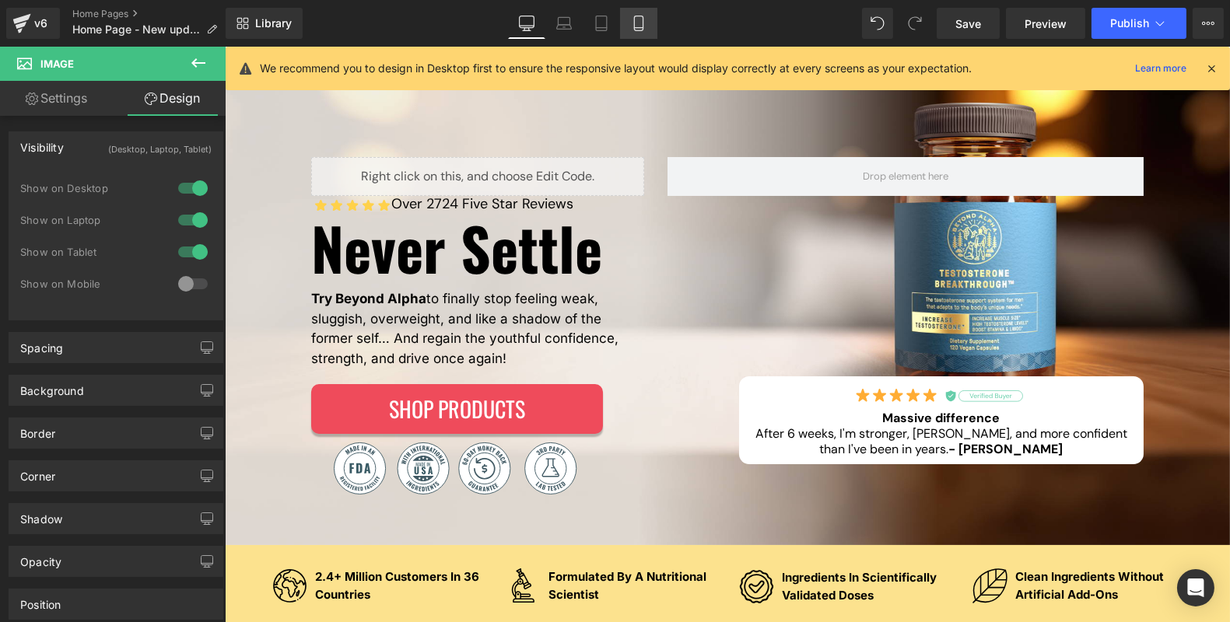
click at [642, 20] on icon at bounding box center [639, 24] width 16 height 16
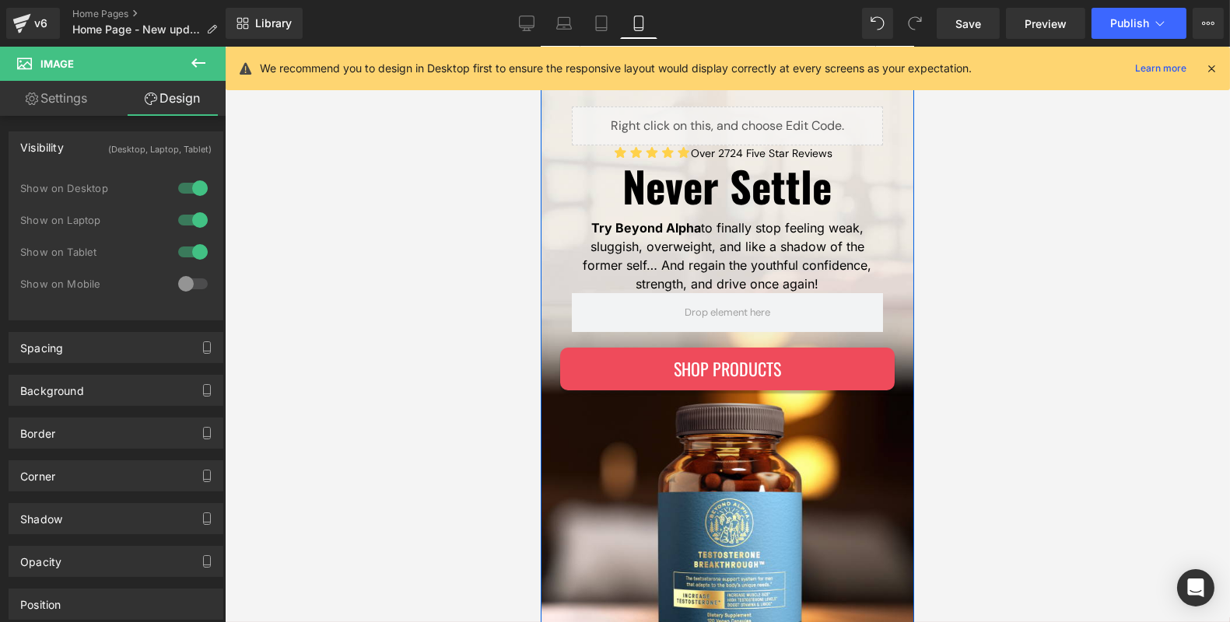
scroll to position [132, 0]
